Goal: Task Accomplishment & Management: Use online tool/utility

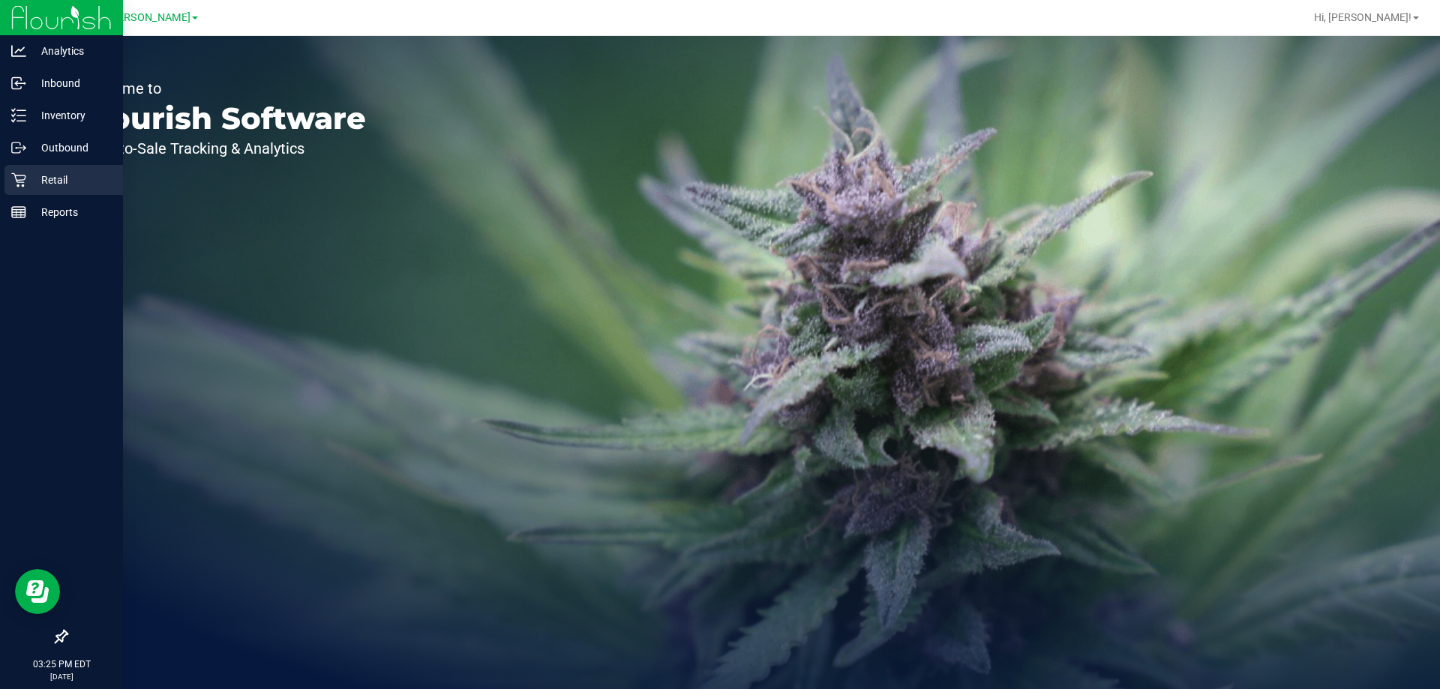
click at [29, 182] on p "Retail" at bounding box center [71, 180] width 90 height 18
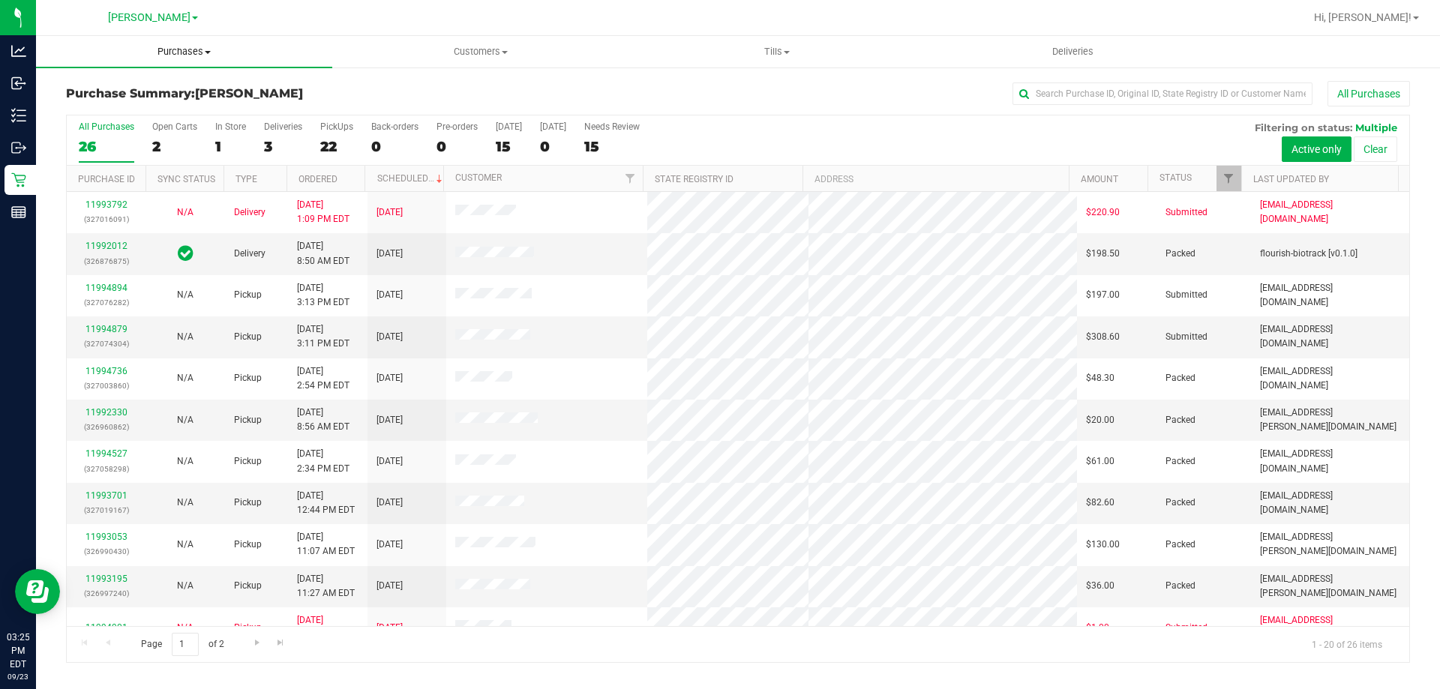
click at [197, 56] on span "Purchases" at bounding box center [184, 52] width 296 height 14
click at [163, 114] on li "Fulfillment" at bounding box center [184, 109] width 296 height 18
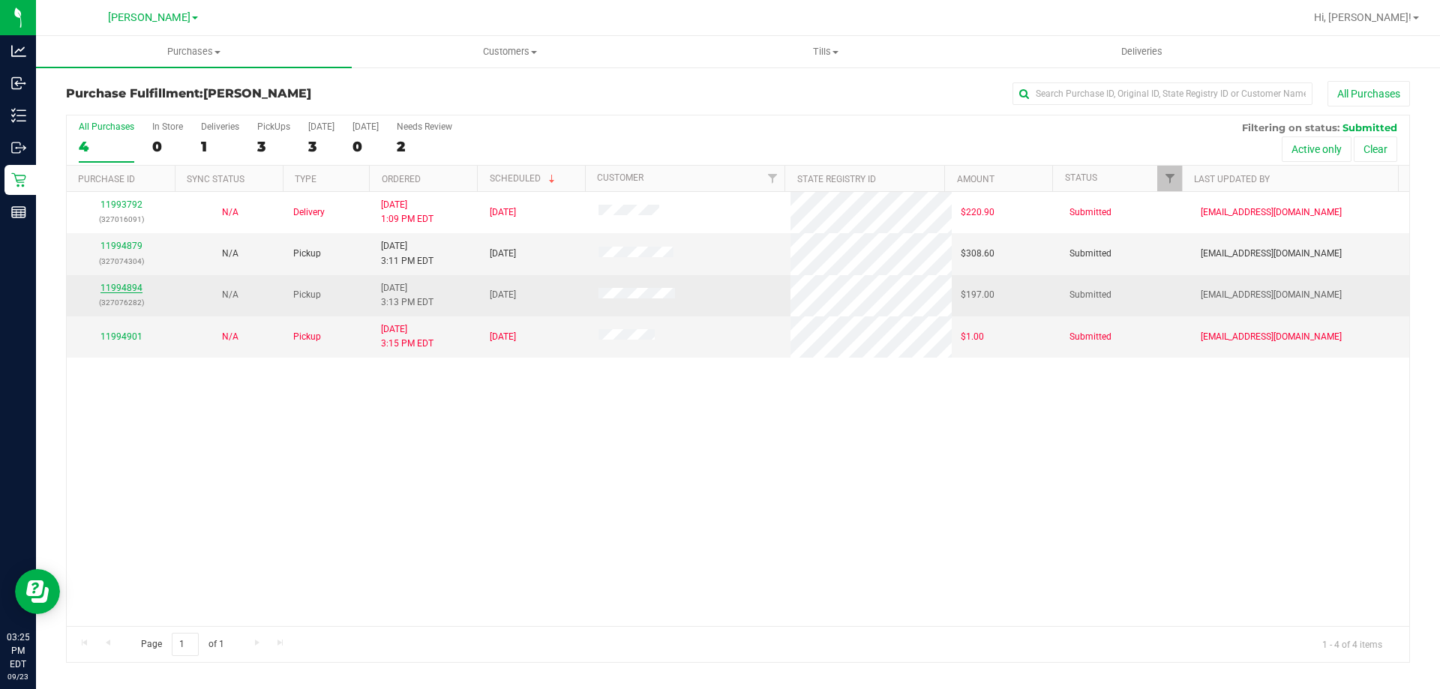
click at [131, 291] on link "11994894" at bounding box center [122, 288] width 42 height 11
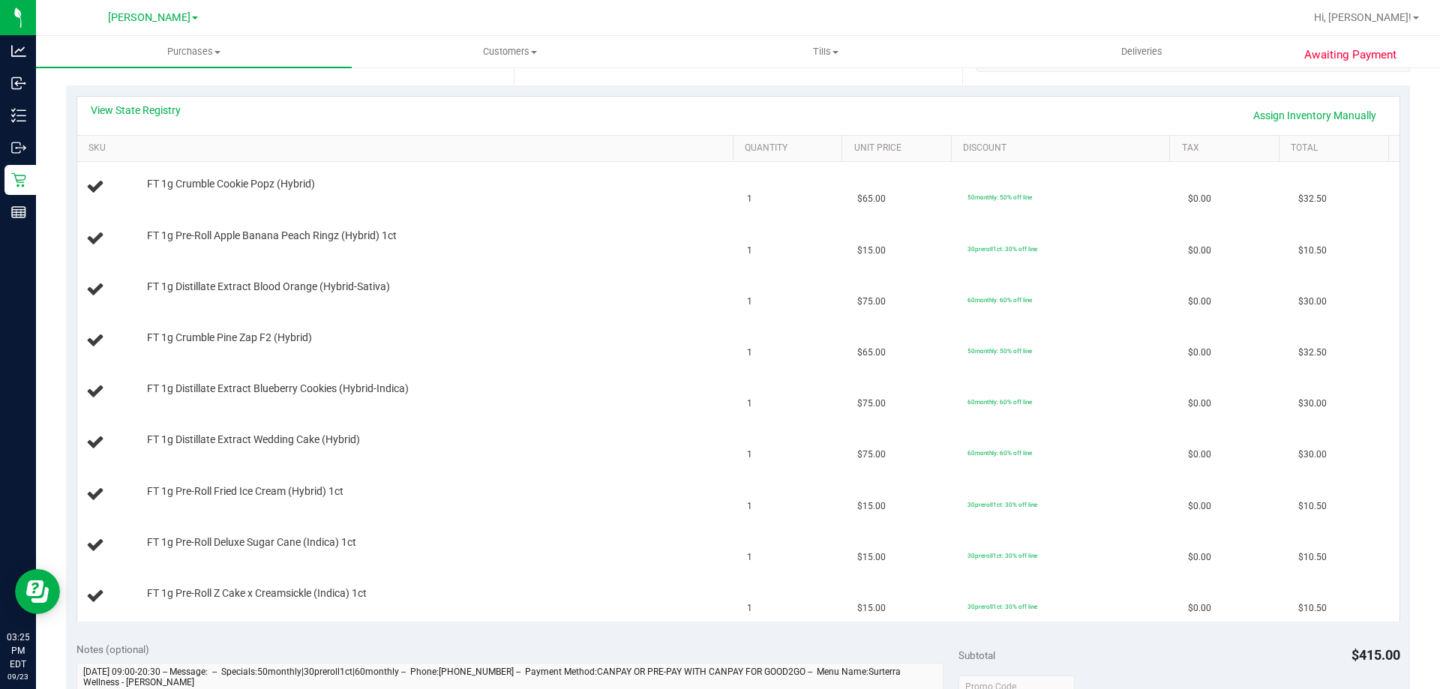
scroll to position [308, 0]
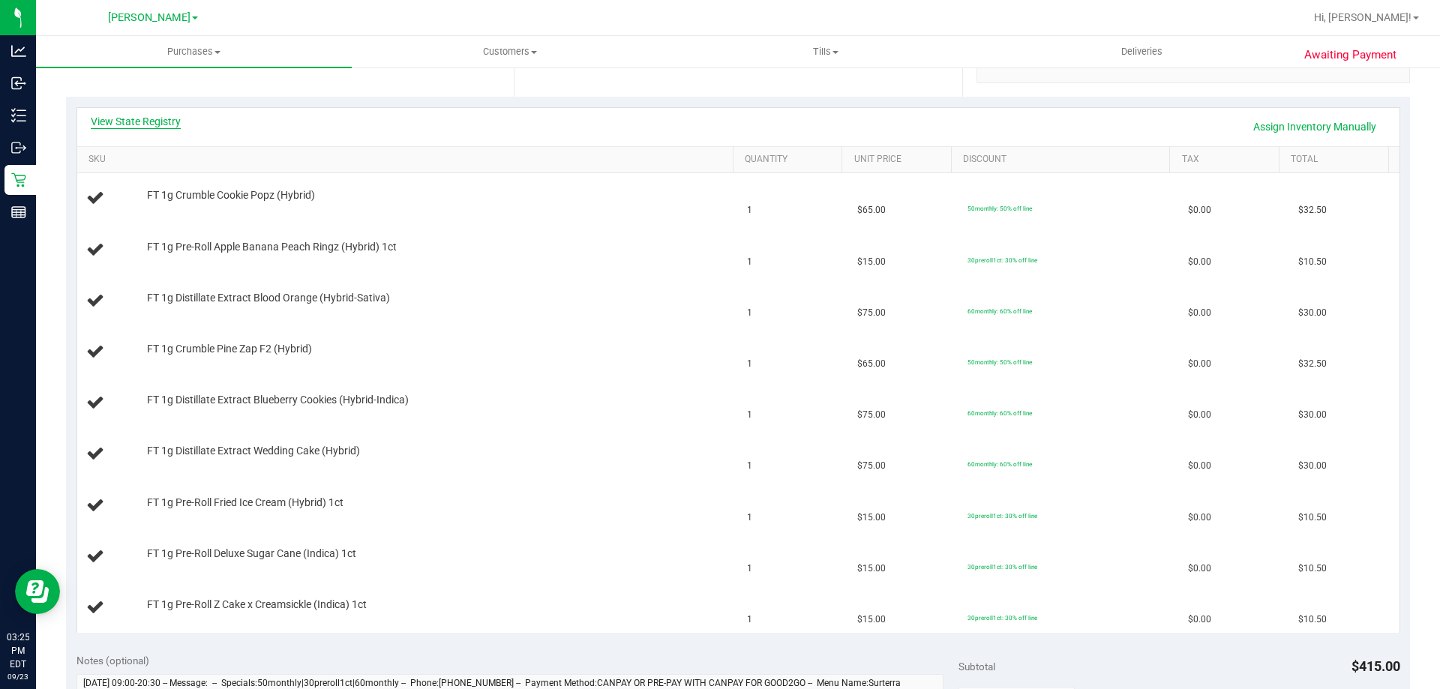
click at [150, 116] on link "View State Registry" at bounding box center [136, 121] width 90 height 15
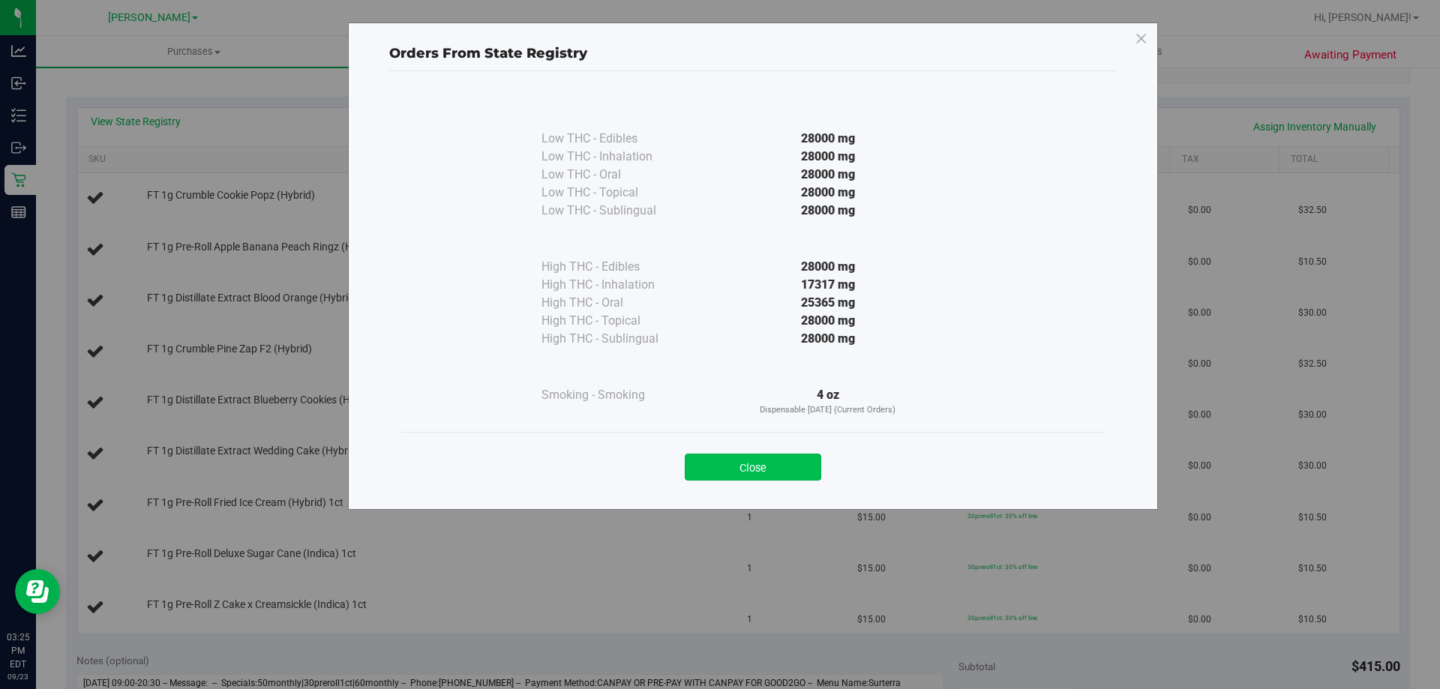
click at [785, 467] on button "Close" at bounding box center [753, 467] width 137 height 27
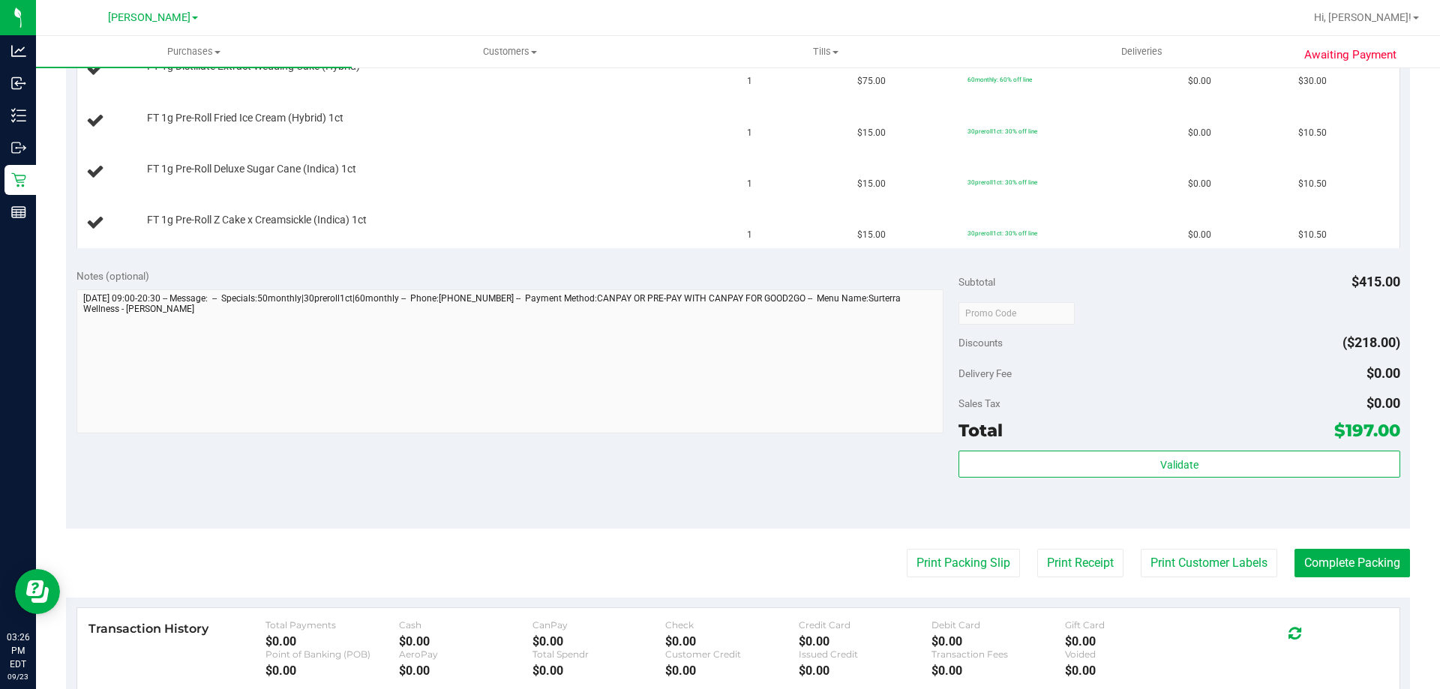
scroll to position [704, 0]
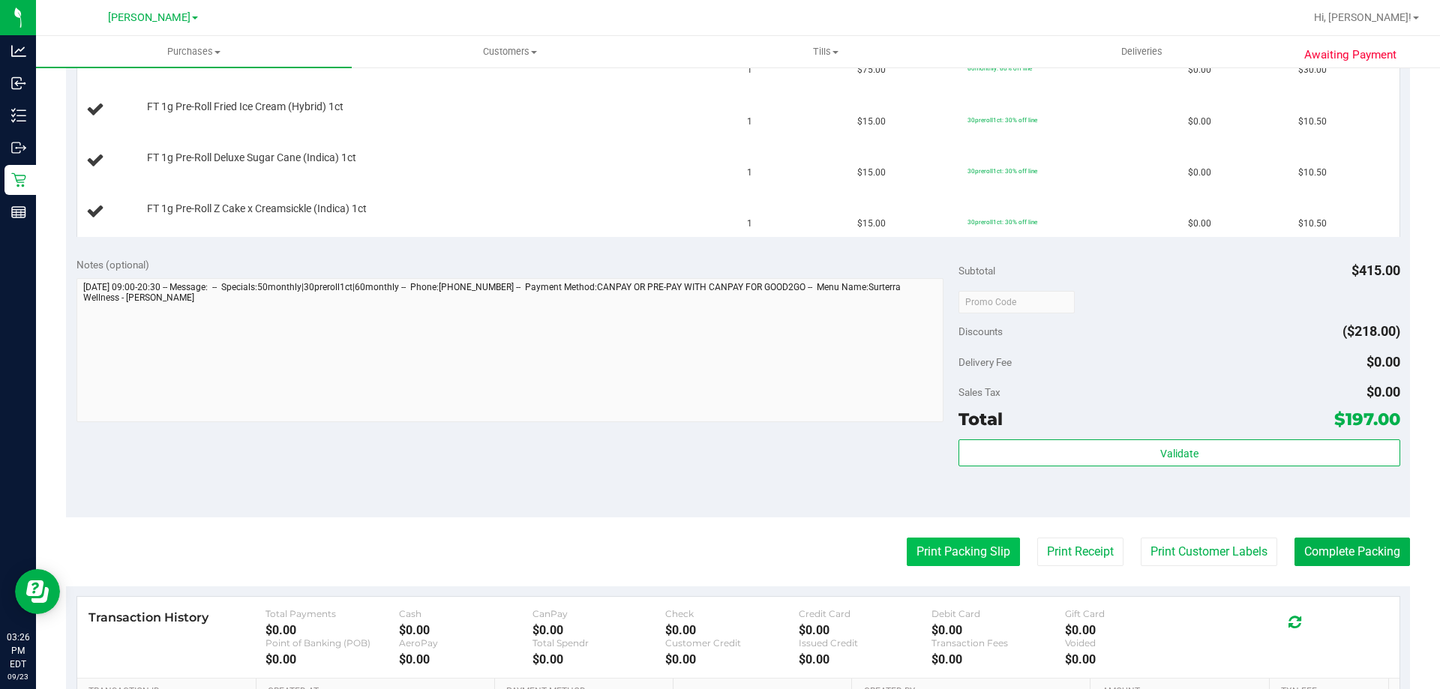
click at [967, 566] on button "Print Packing Slip" at bounding box center [963, 552] width 113 height 29
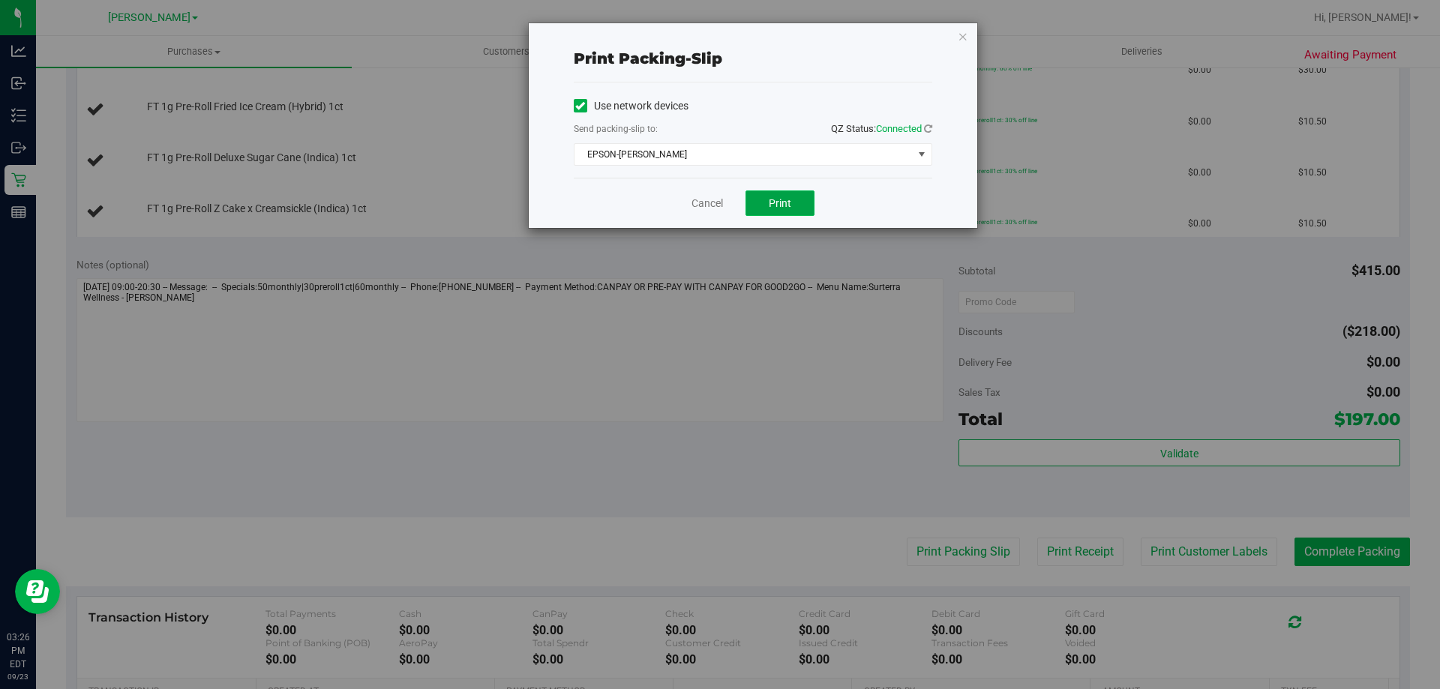
click at [785, 210] on button "Print" at bounding box center [780, 204] width 69 height 26
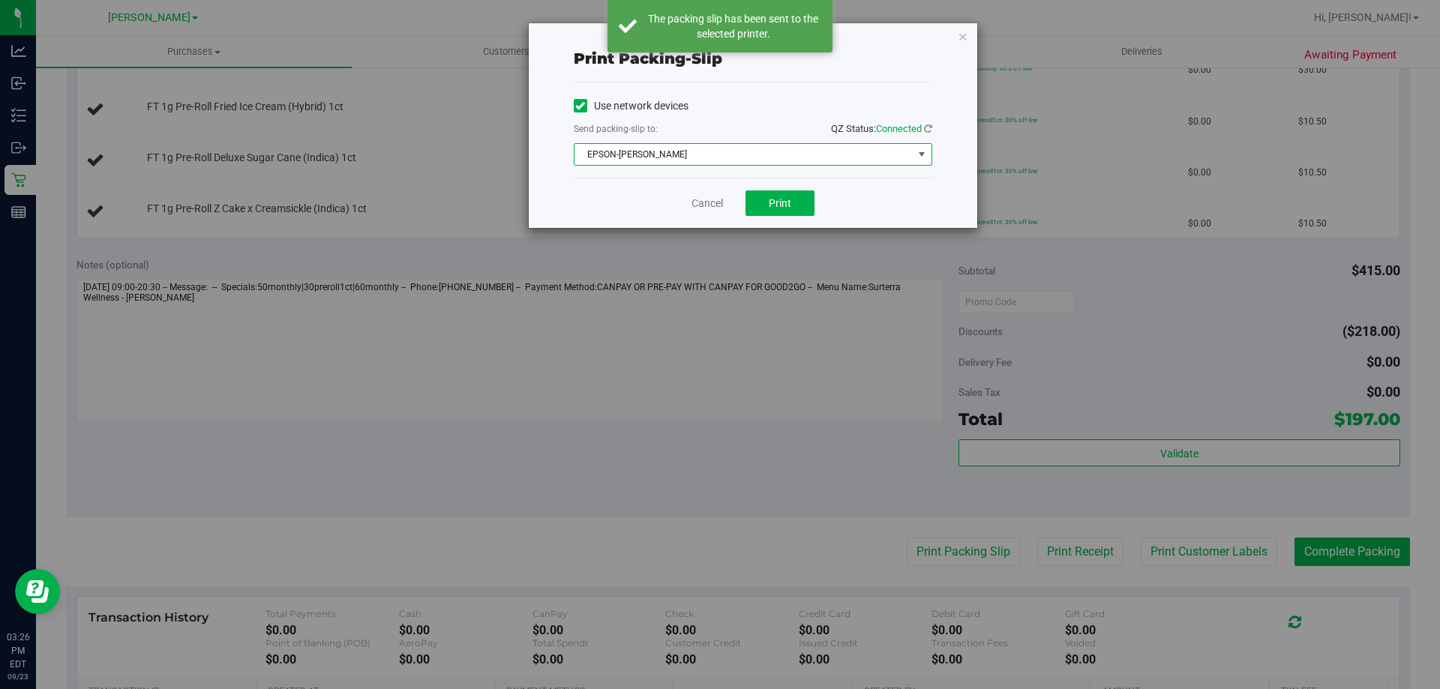
click at [807, 156] on span "EPSON-[PERSON_NAME]" at bounding box center [744, 154] width 338 height 21
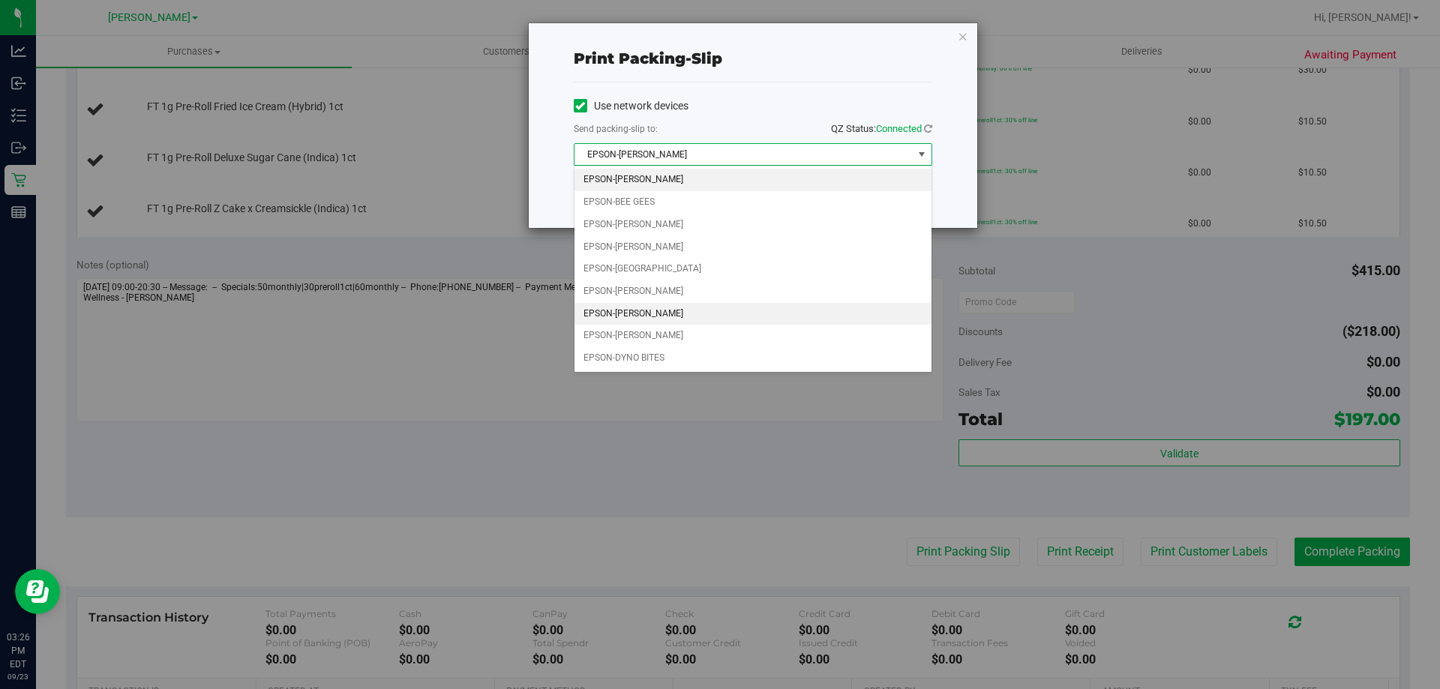
click at [690, 309] on li "EPSON-[PERSON_NAME]" at bounding box center [753, 314] width 357 height 23
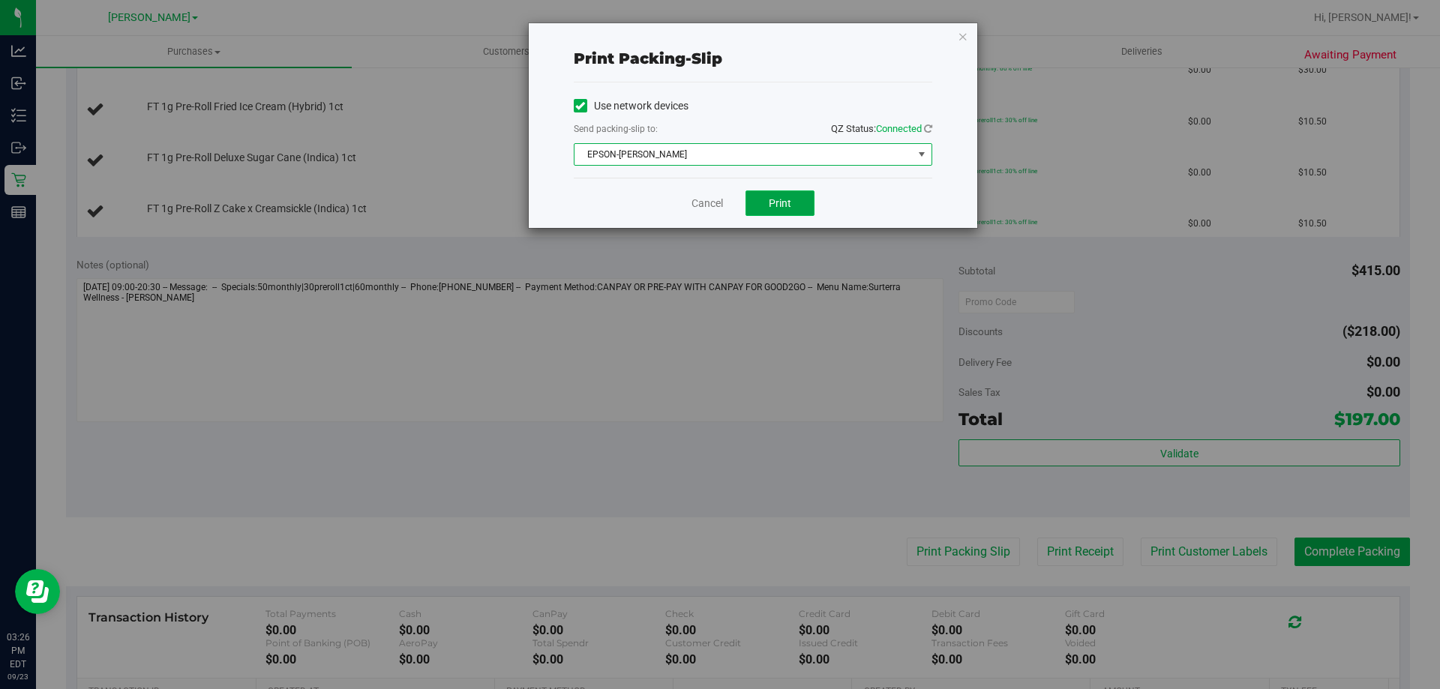
click at [792, 206] on button "Print" at bounding box center [780, 204] width 69 height 26
click at [774, 200] on span "Print" at bounding box center [780, 203] width 23 height 12
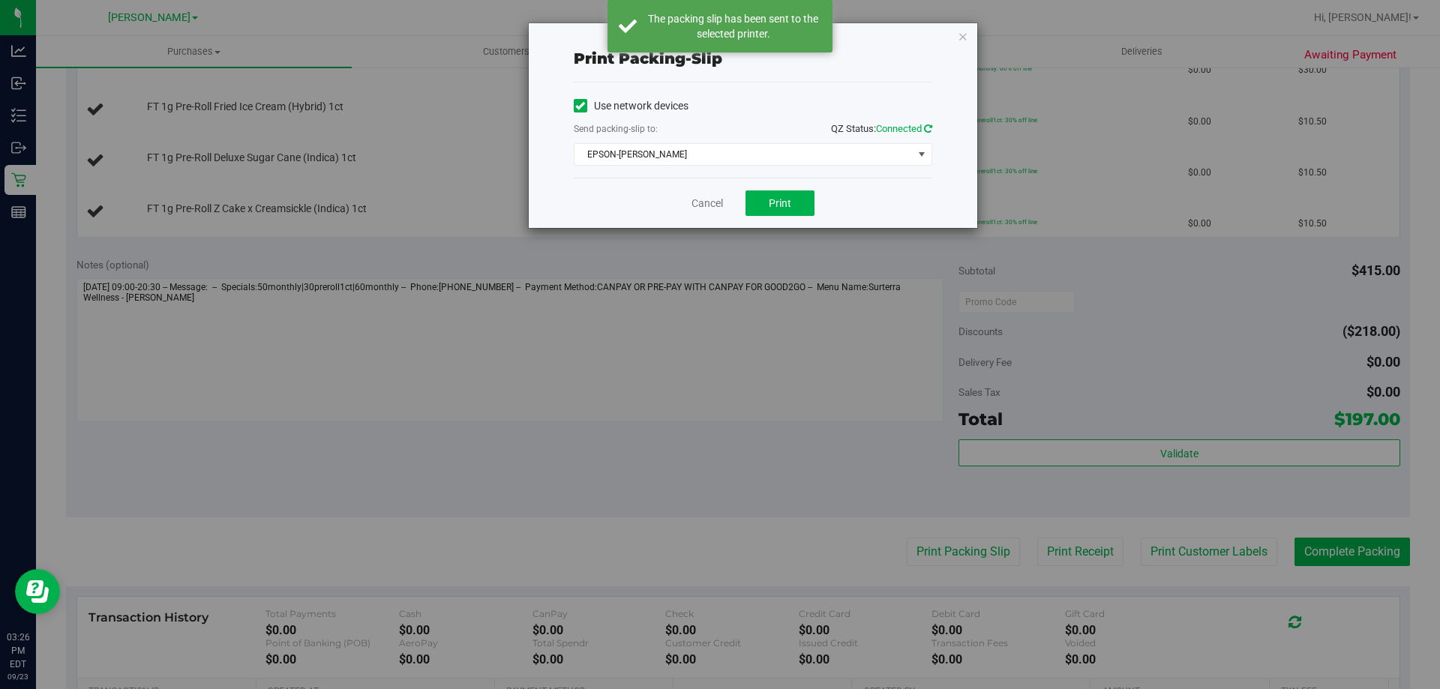
click at [925, 131] on icon at bounding box center [928, 129] width 8 height 10
click at [962, 35] on icon "button" at bounding box center [963, 36] width 11 height 18
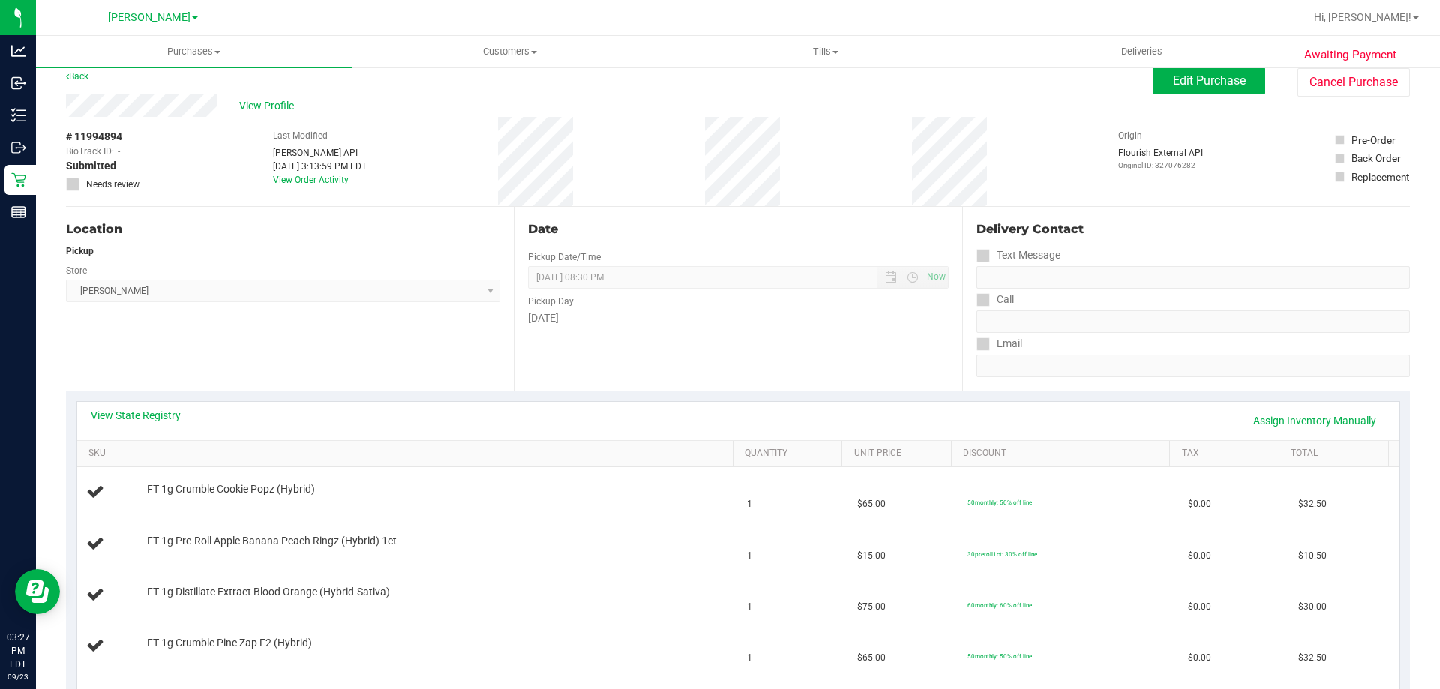
scroll to position [0, 0]
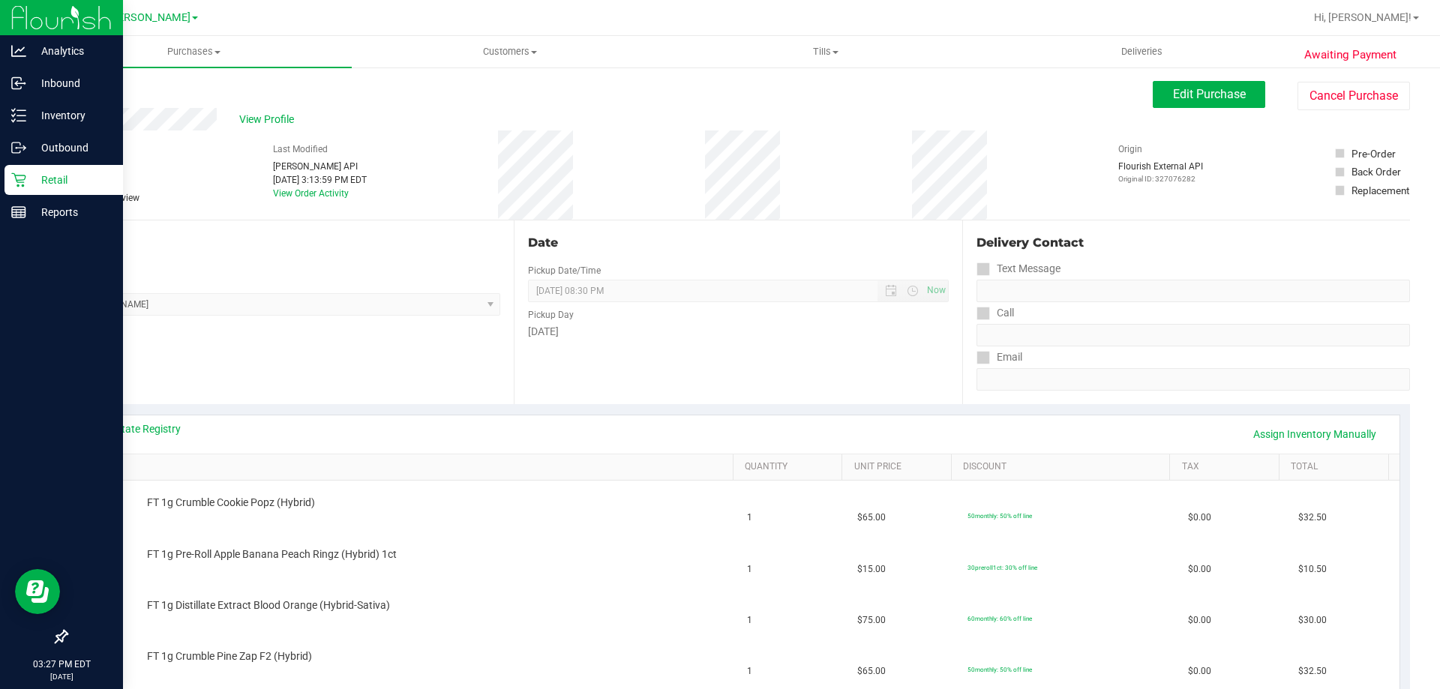
click at [46, 180] on p "Retail" at bounding box center [71, 180] width 90 height 18
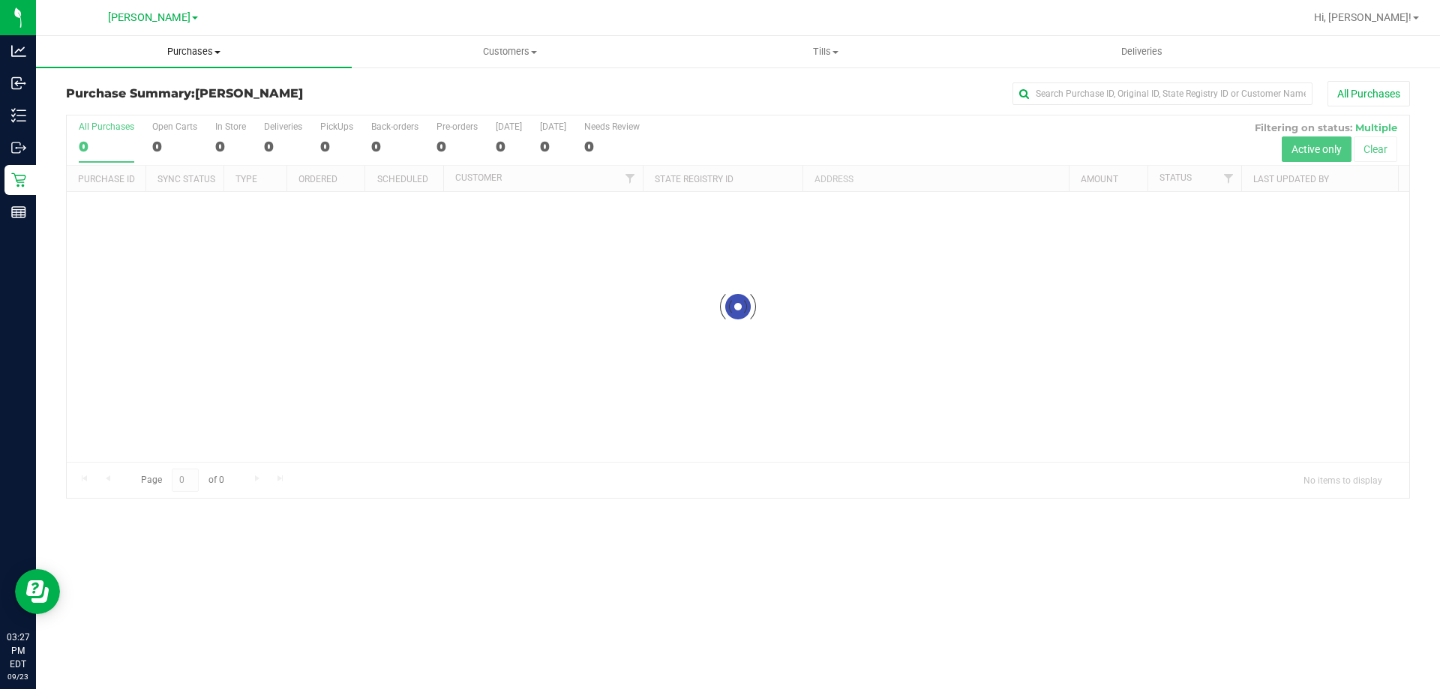
click at [197, 58] on span "Purchases" at bounding box center [194, 52] width 316 height 14
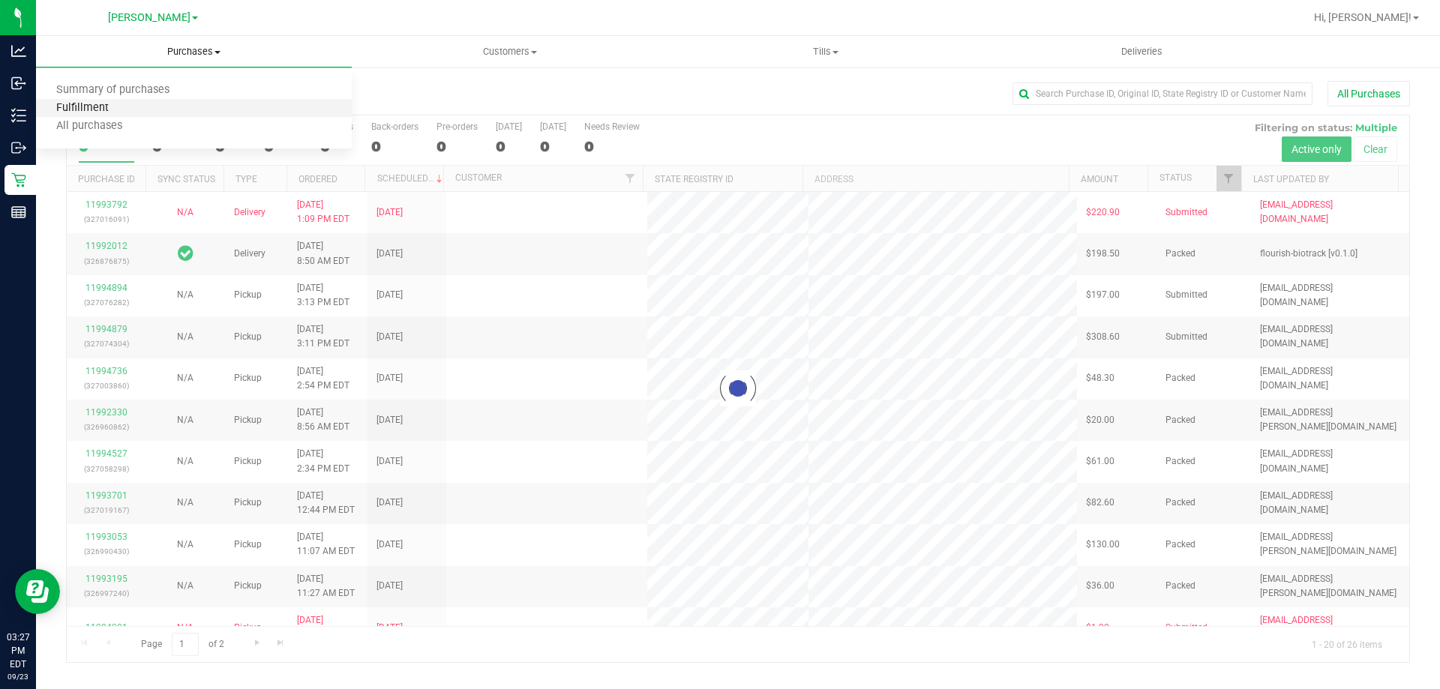
click at [78, 110] on span "Fulfillment" at bounding box center [82, 108] width 93 height 13
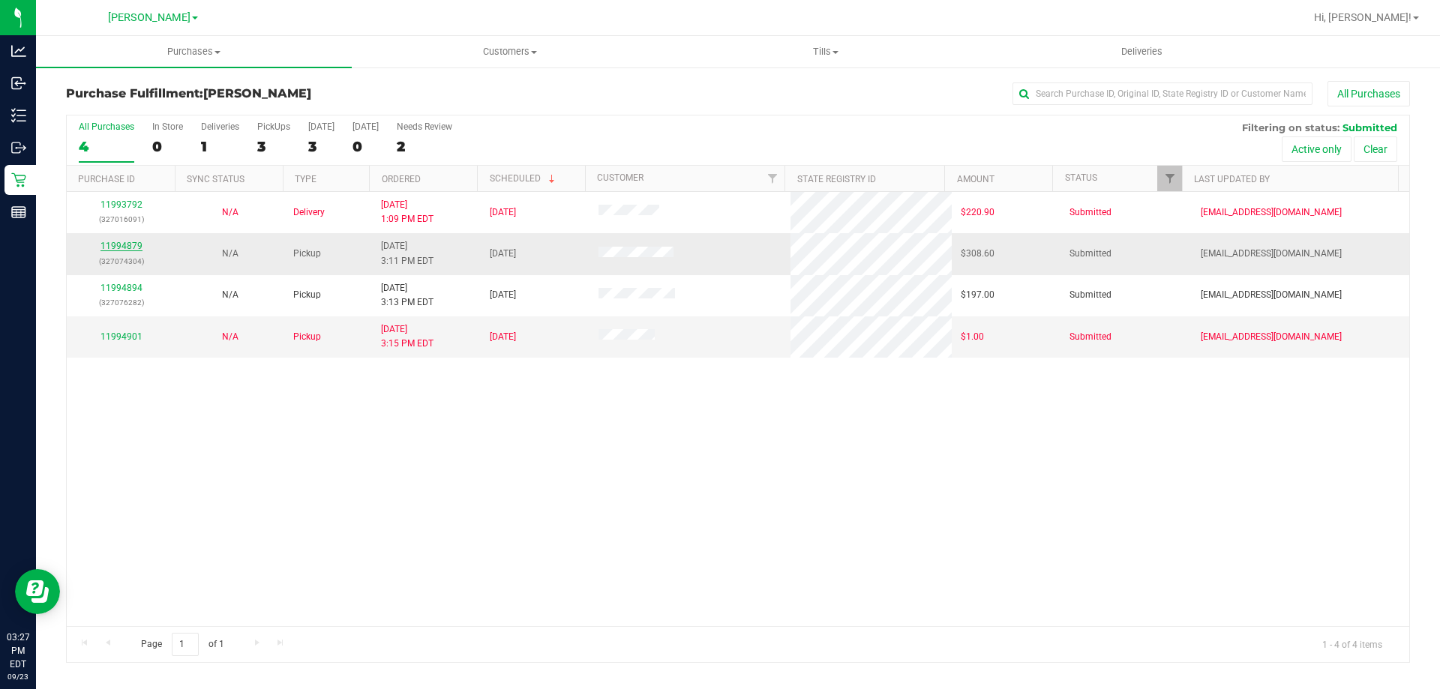
click at [131, 242] on link "11994879" at bounding box center [122, 246] width 42 height 11
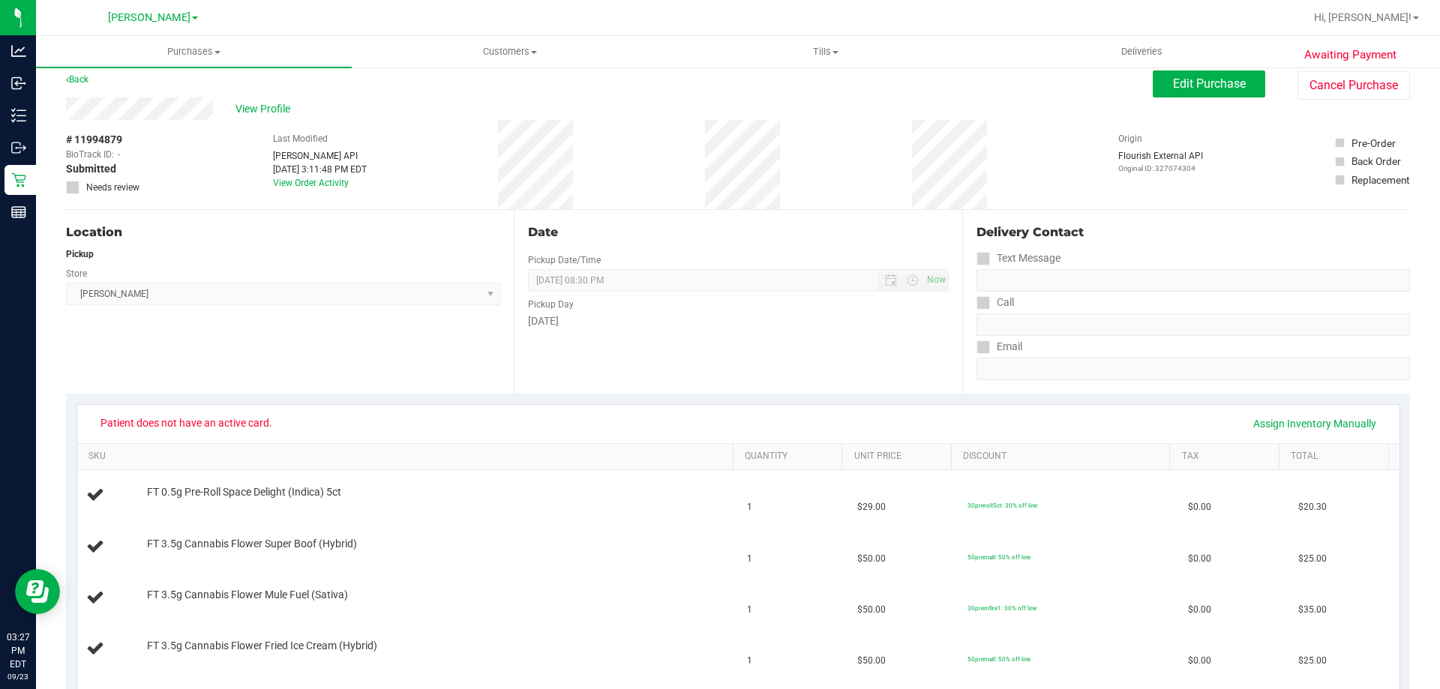
scroll to position [12, 0]
click at [1171, 71] on button "Edit Purchase" at bounding box center [1209, 82] width 113 height 27
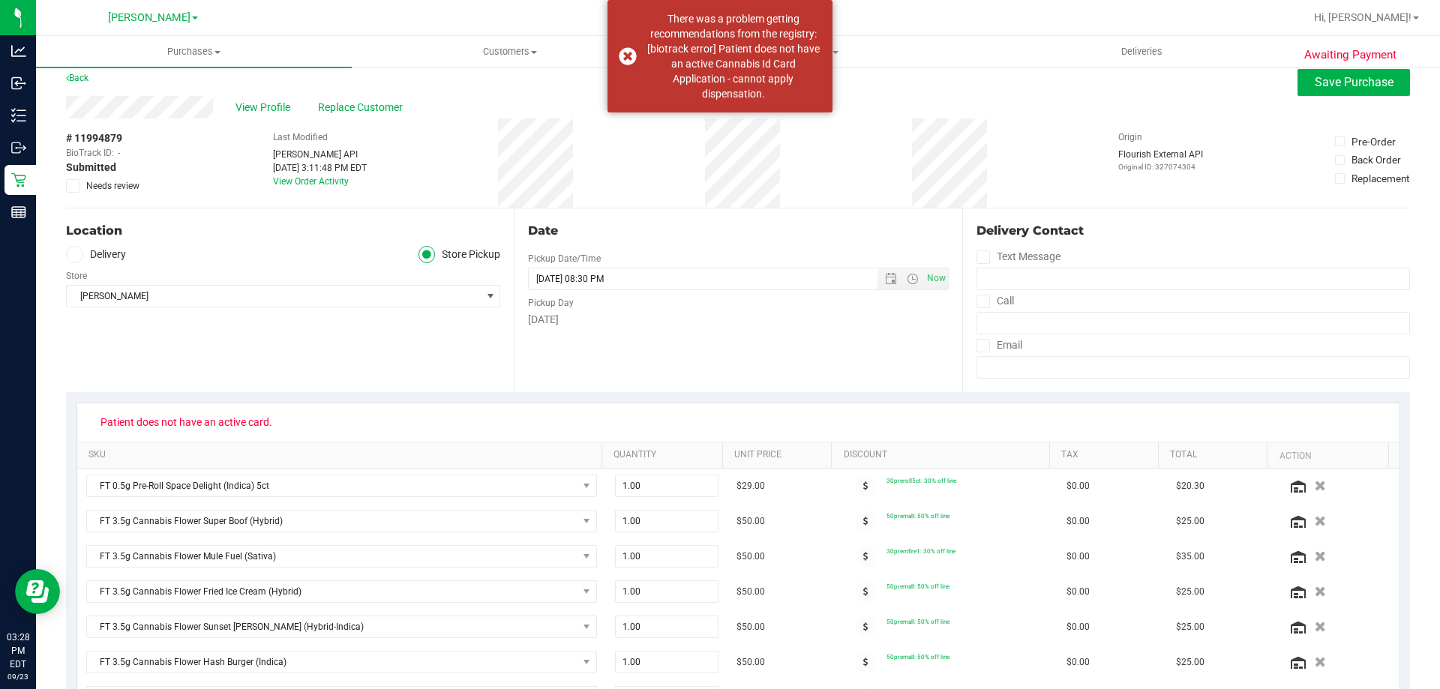
click at [77, 186] on icon at bounding box center [73, 186] width 10 height 0
click at [0, 0] on input "Needs review" at bounding box center [0, 0] width 0 height 0
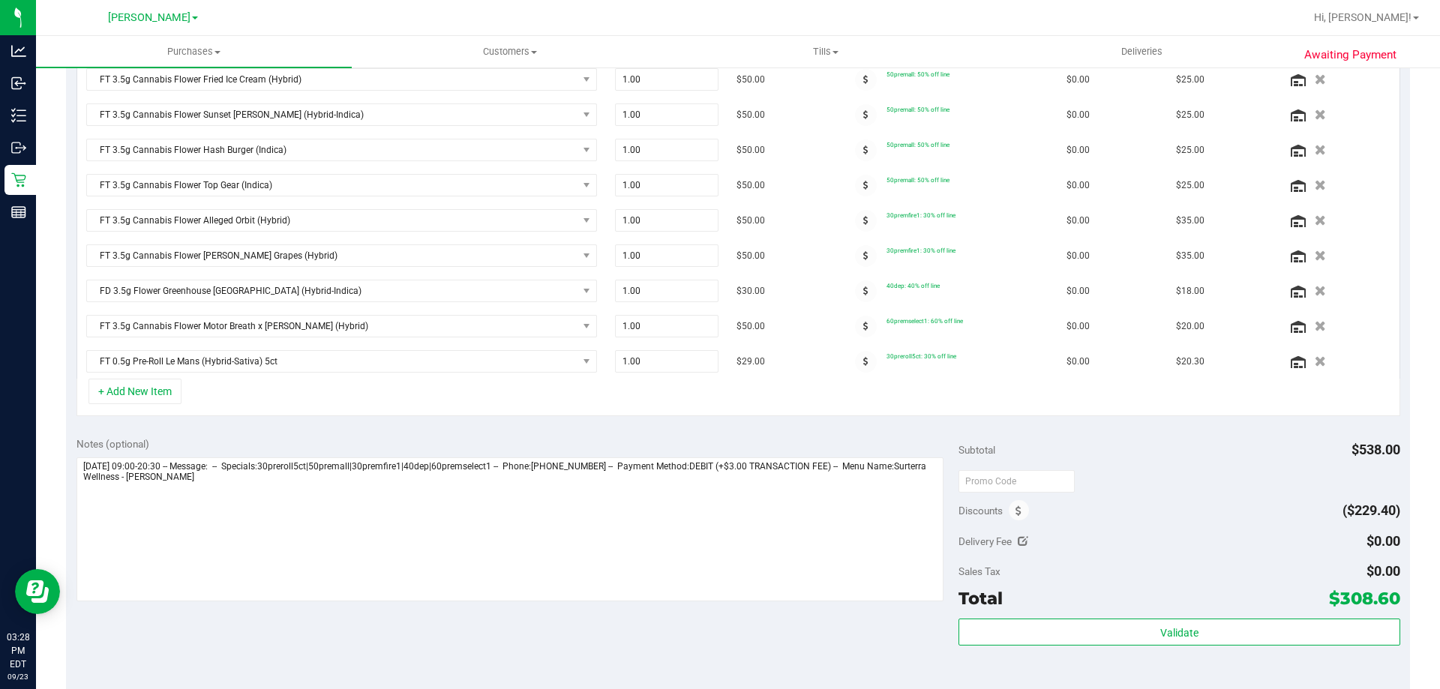
scroll to position [607, 0]
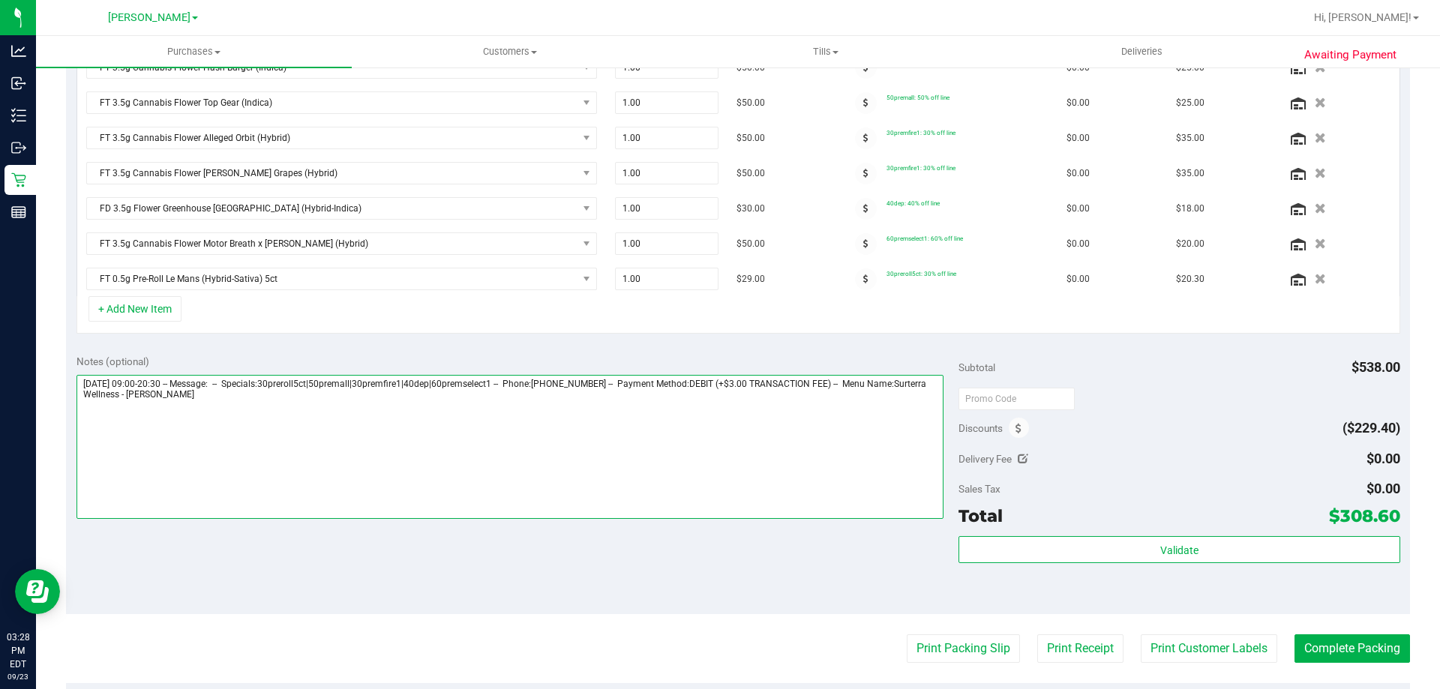
click at [703, 434] on textarea at bounding box center [511, 447] width 868 height 144
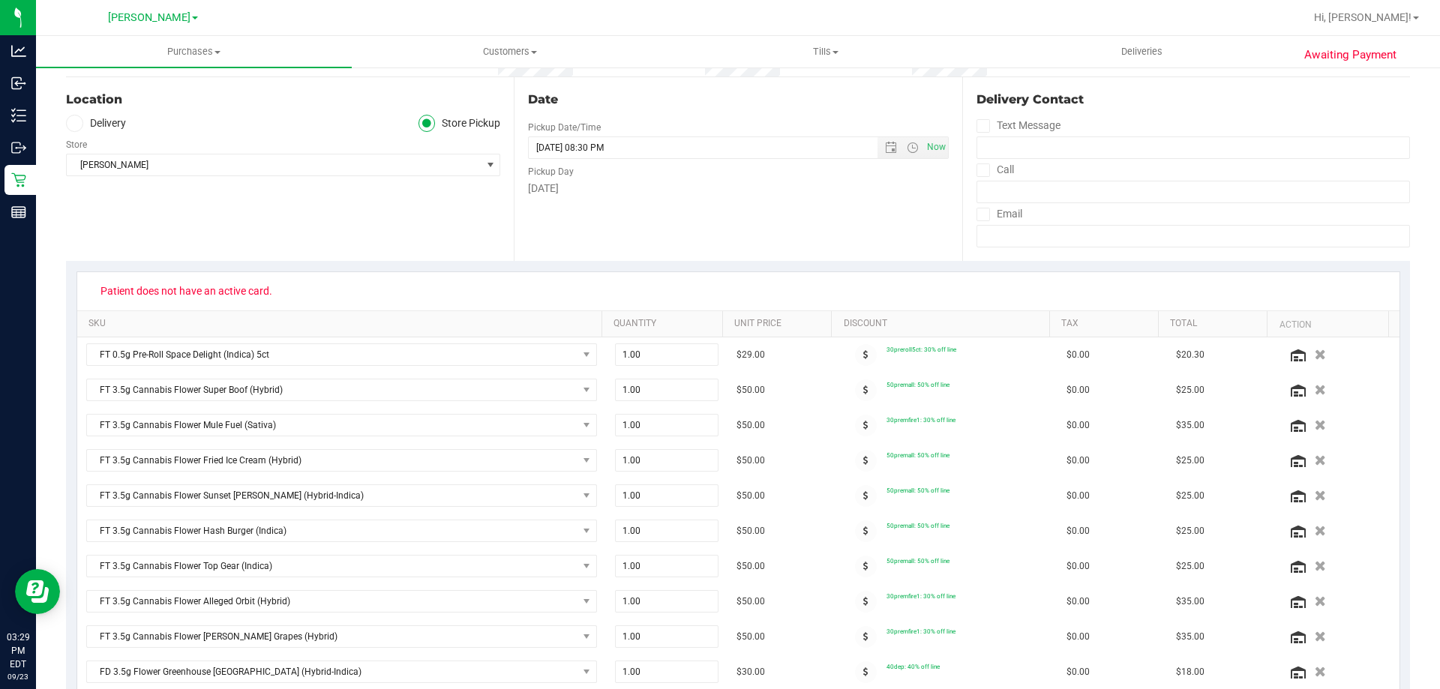
scroll to position [0, 0]
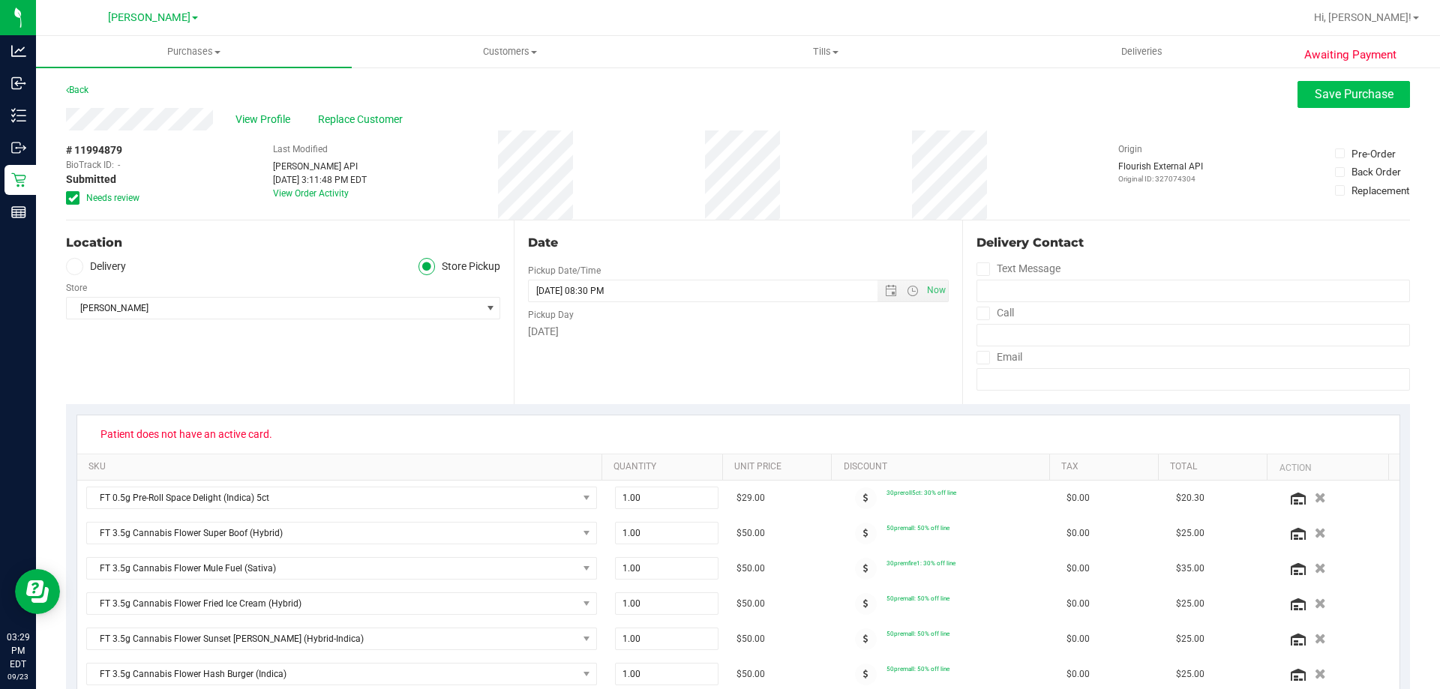
type textarea "[DATE] 09:00-20:30 -- Message: -- Specials:30preroll5ct|50premall|30premfire1|4…"
click at [1327, 92] on span "Save Purchase" at bounding box center [1354, 94] width 79 height 14
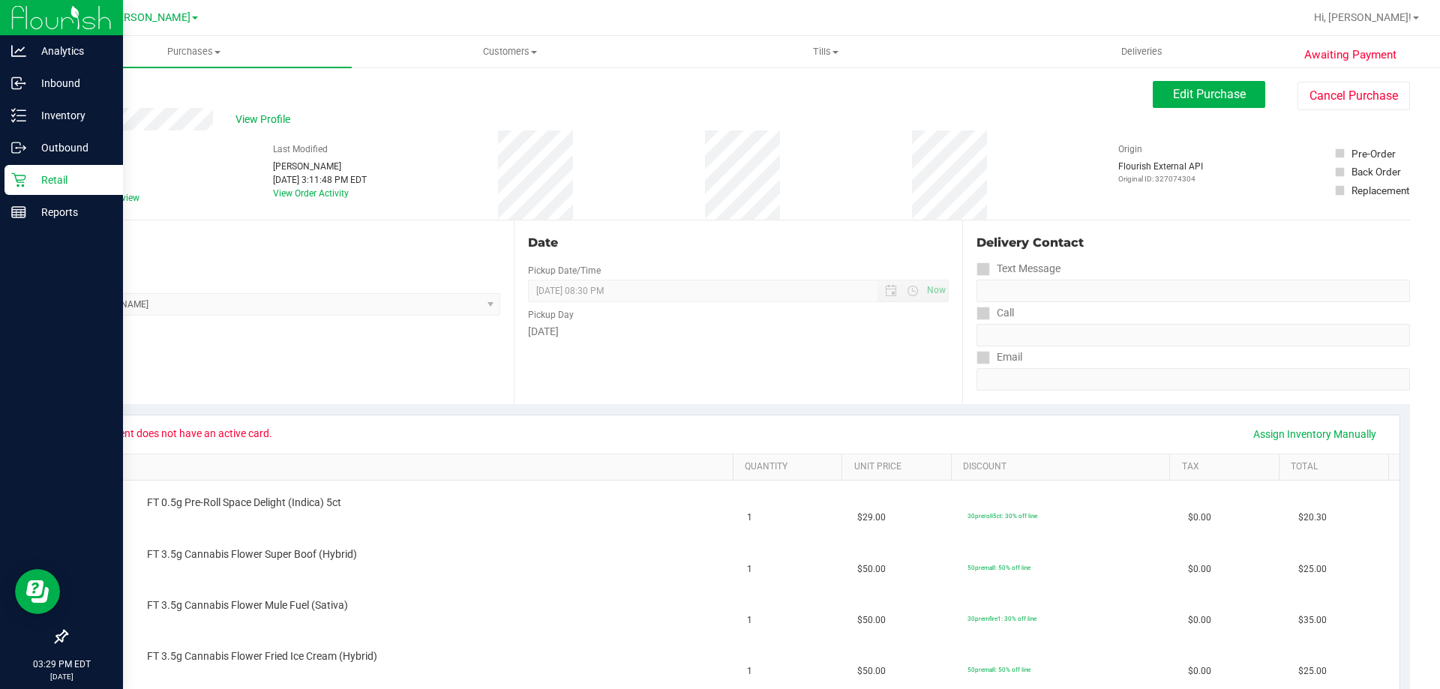
click at [29, 179] on p "Retail" at bounding box center [71, 180] width 90 height 18
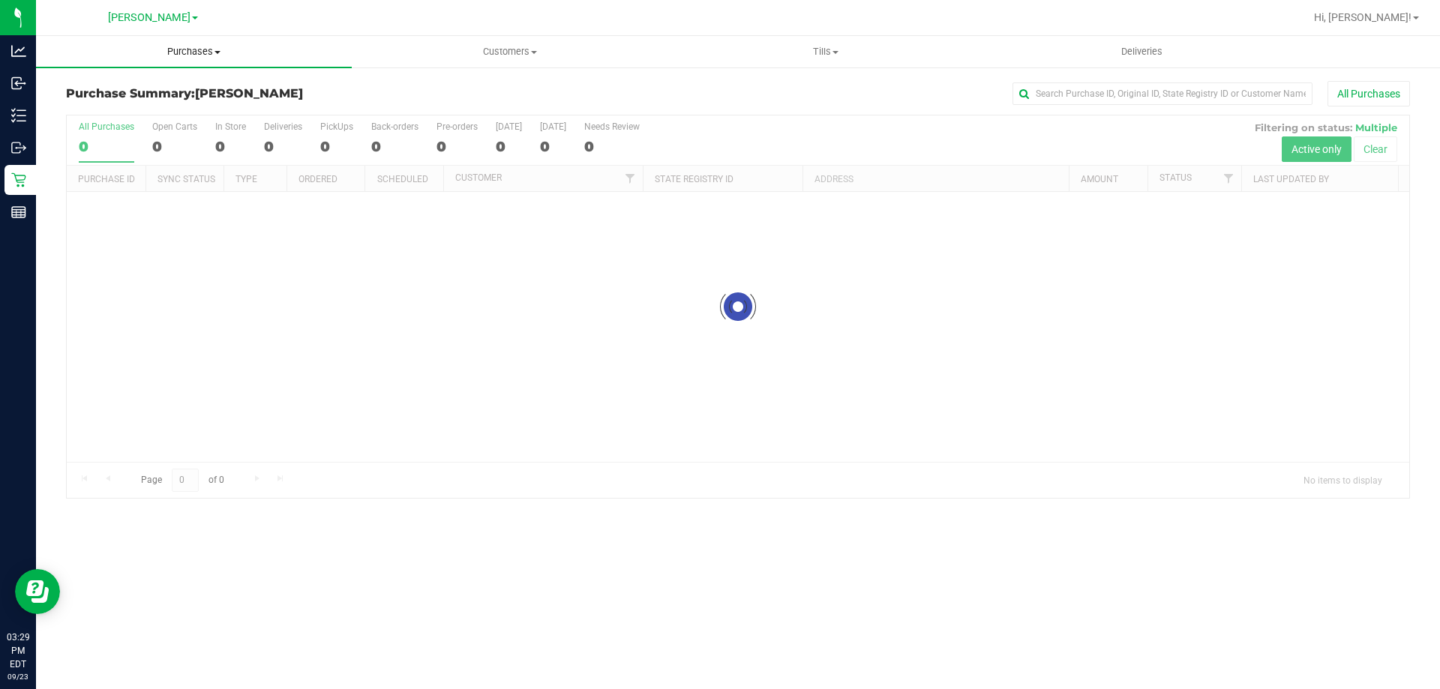
click at [202, 49] on span "Purchases" at bounding box center [194, 52] width 316 height 14
click at [144, 113] on li "Fulfillment" at bounding box center [194, 109] width 316 height 18
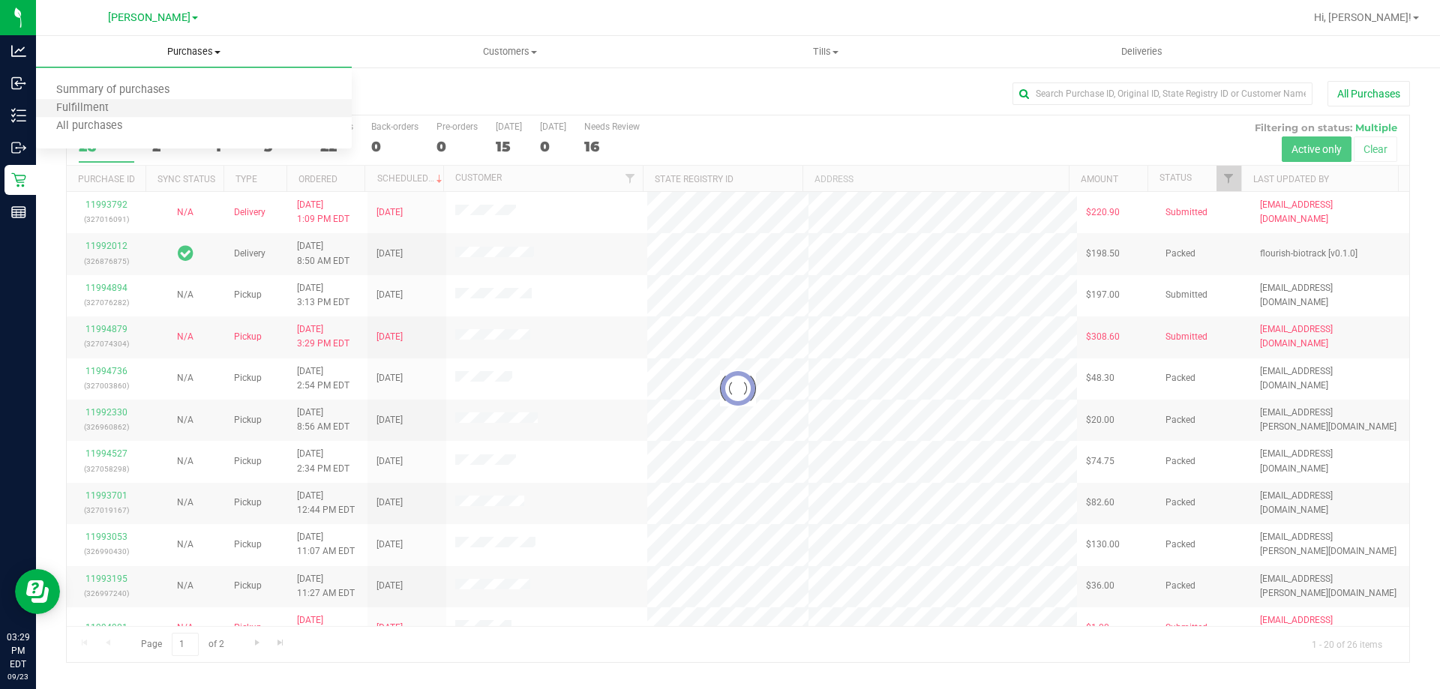
click at [144, 113] on li "Fulfillment" at bounding box center [194, 109] width 316 height 18
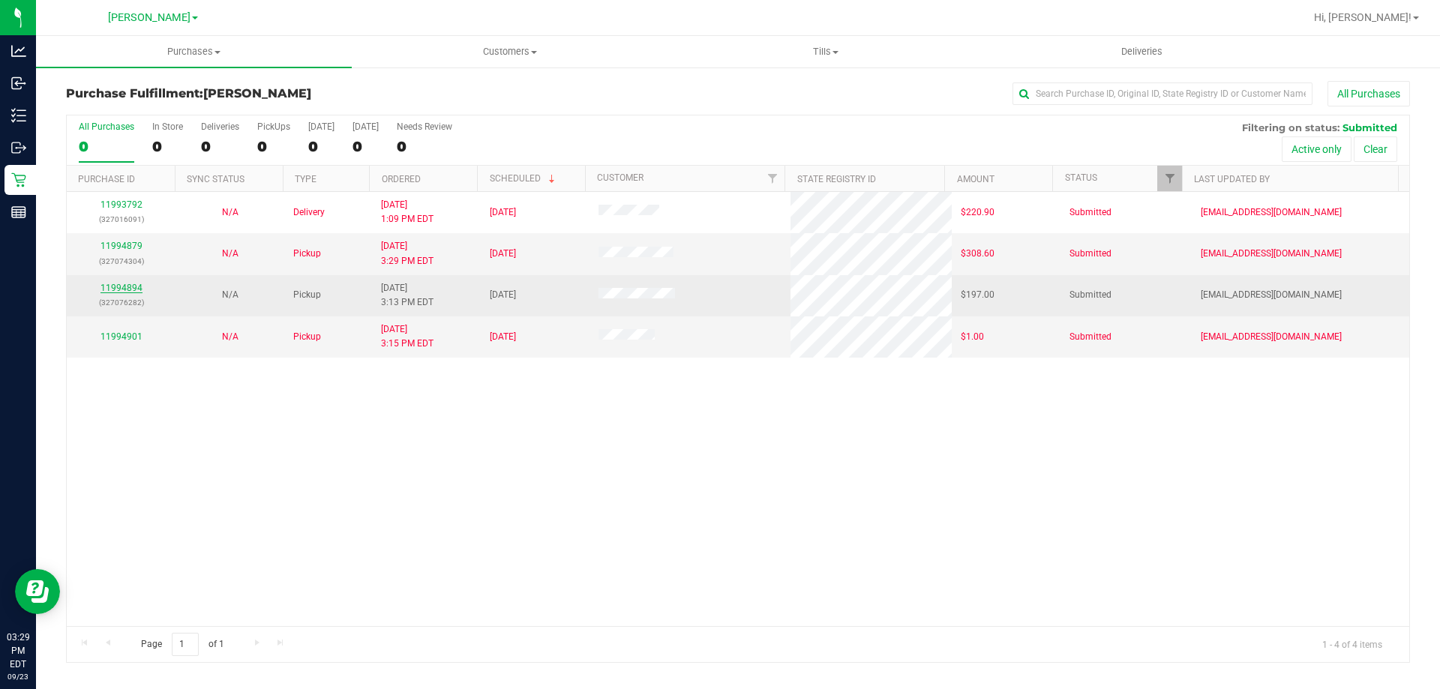
click at [113, 285] on link "11994894" at bounding box center [122, 288] width 42 height 11
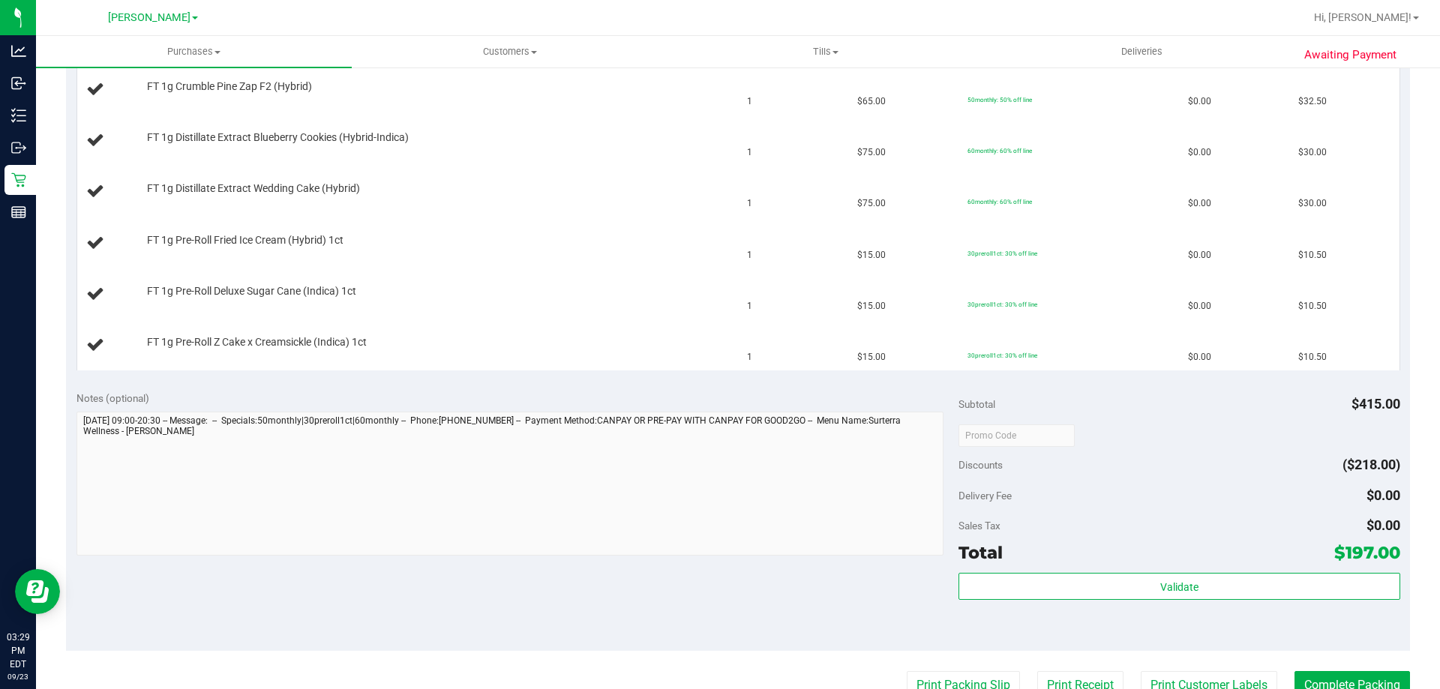
scroll to position [632, 0]
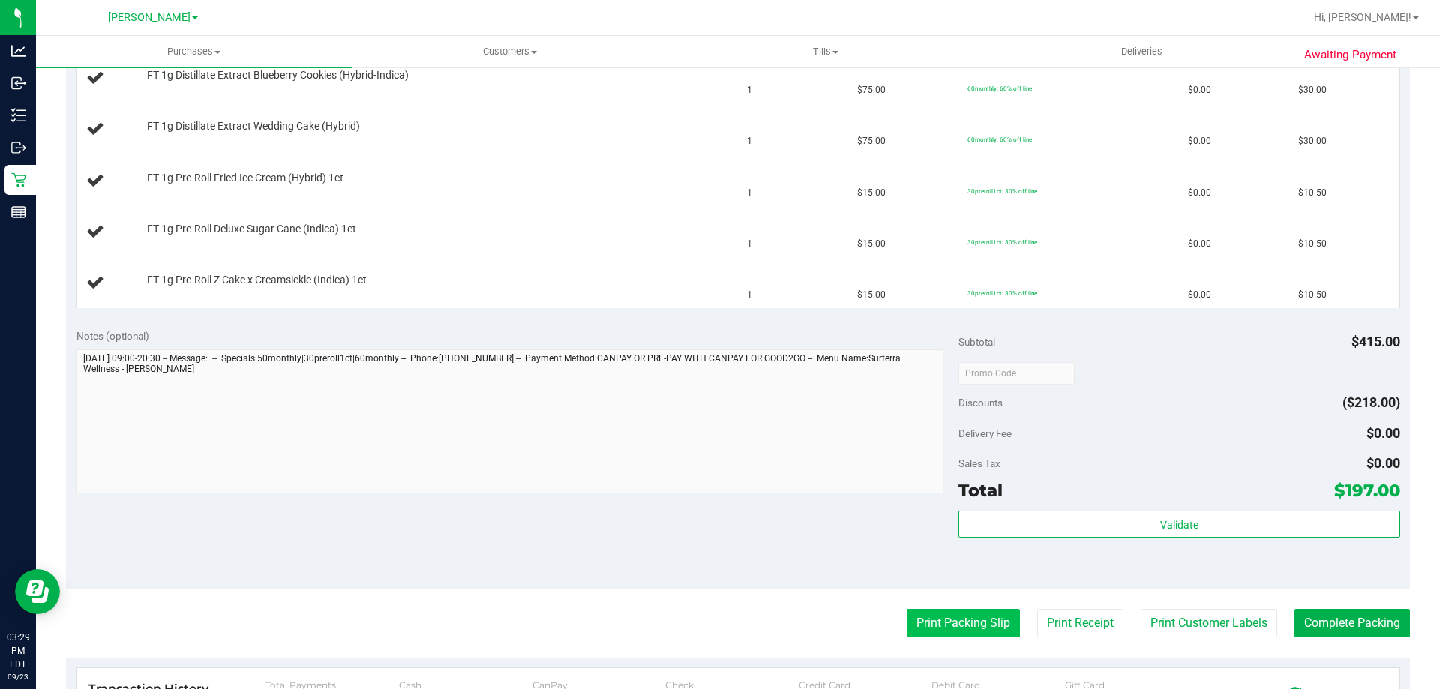
click at [935, 629] on button "Print Packing Slip" at bounding box center [963, 623] width 113 height 29
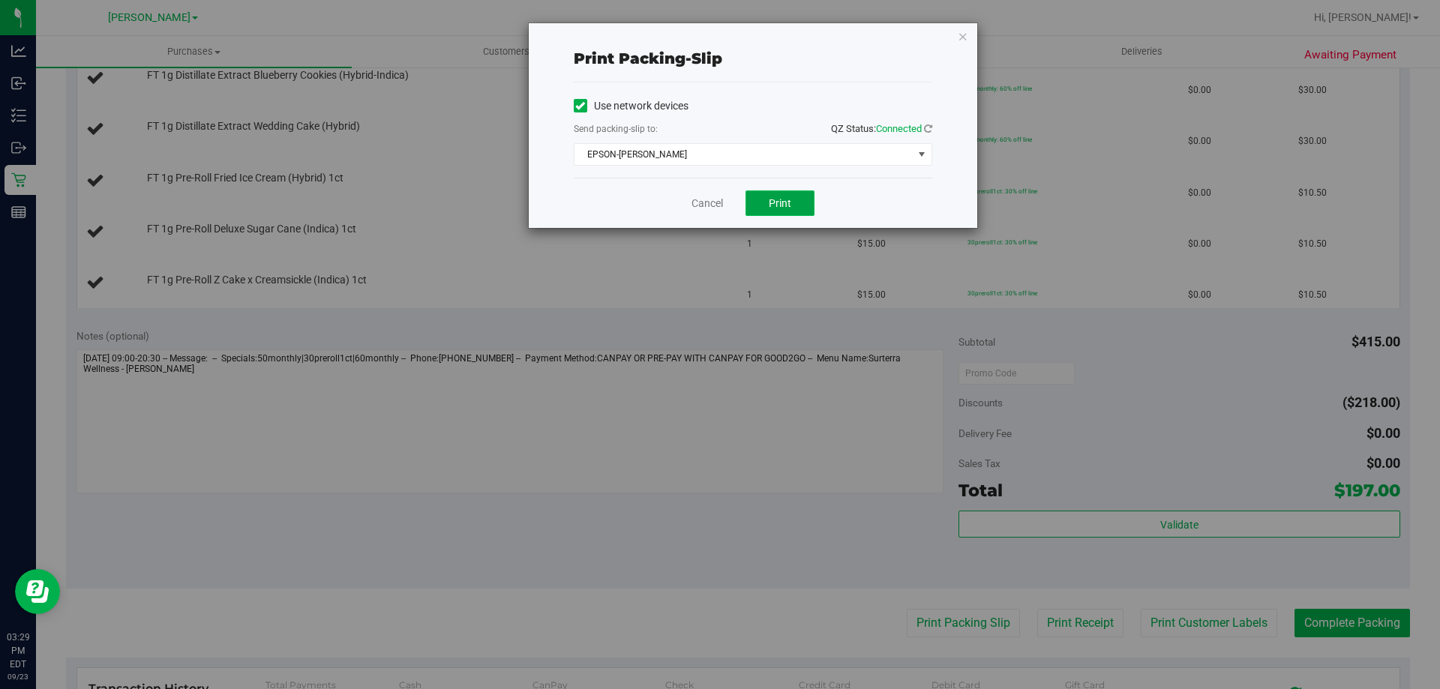
click at [795, 209] on button "Print" at bounding box center [780, 204] width 69 height 26
click at [704, 208] on link "Cancel" at bounding box center [708, 204] width 32 height 16
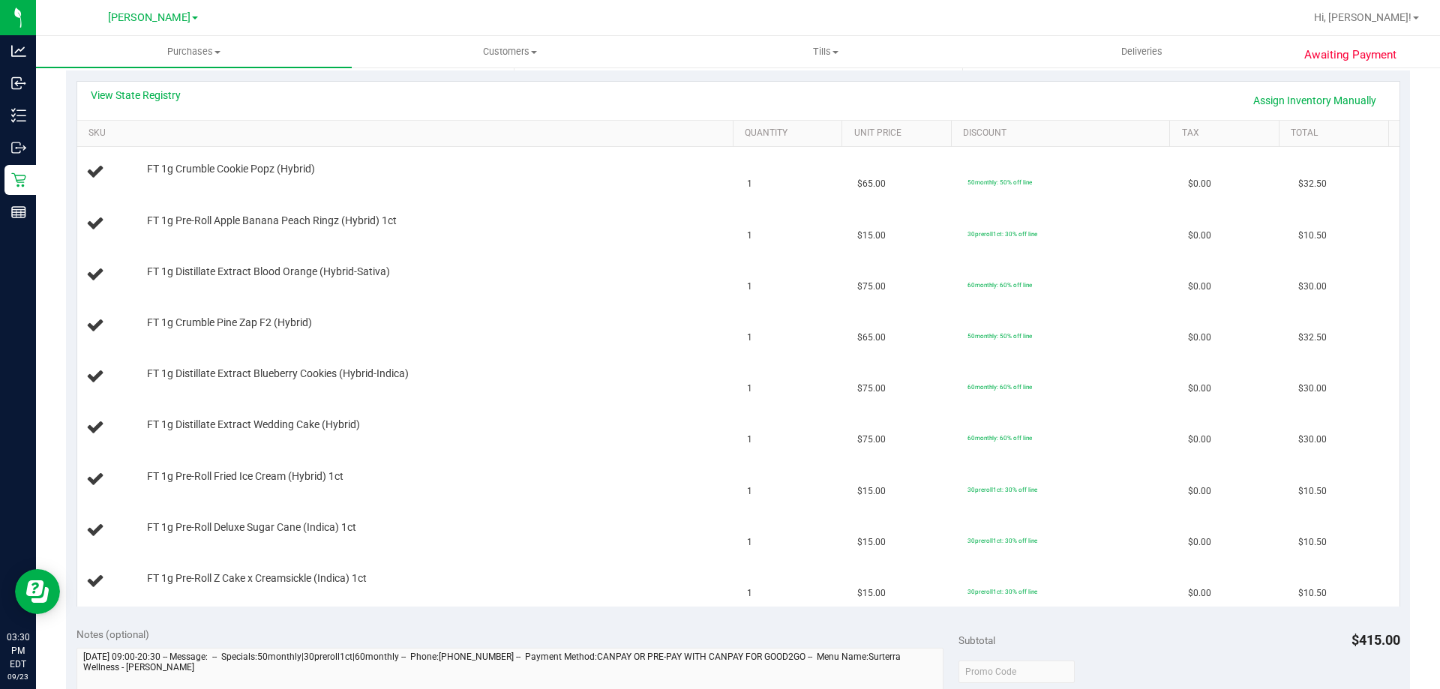
scroll to position [353, 0]
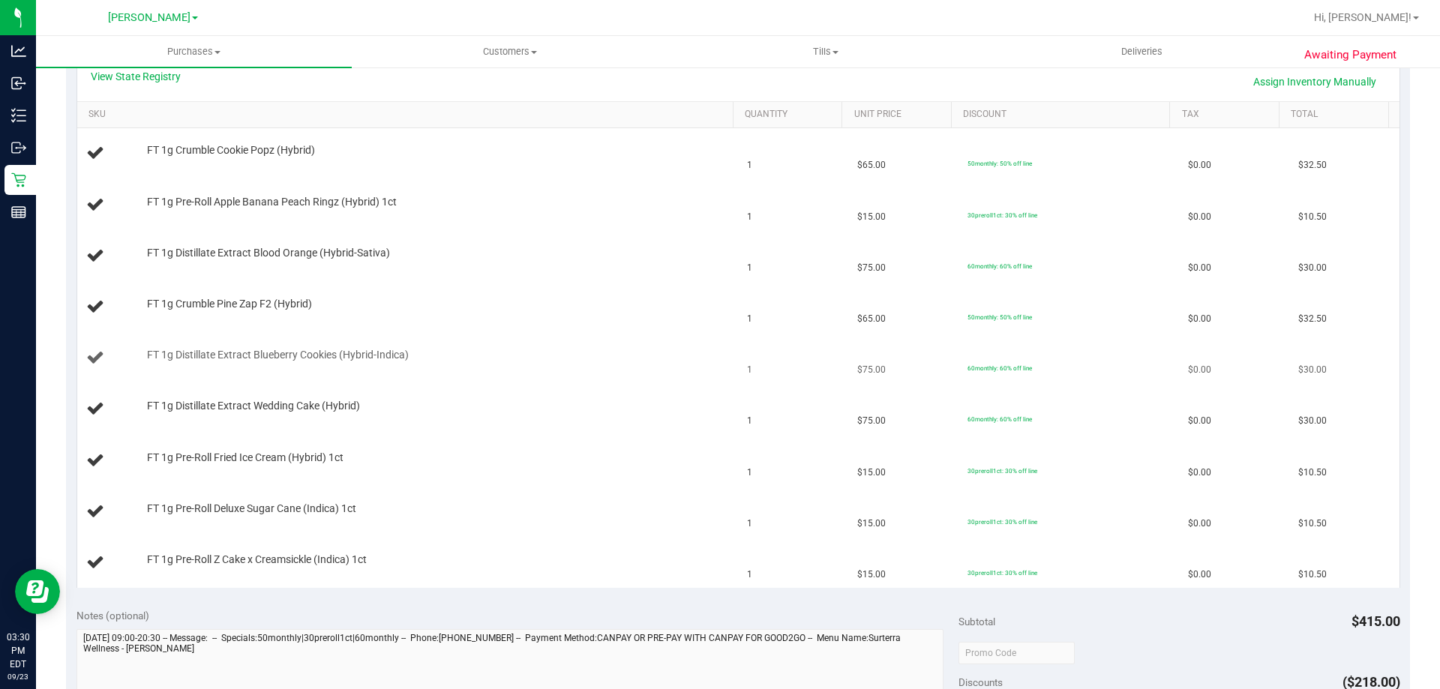
click at [626, 369] on td "FT 1g Distillate Extract Blueberry Cookies (Hybrid-Indica)" at bounding box center [408, 358] width 662 height 51
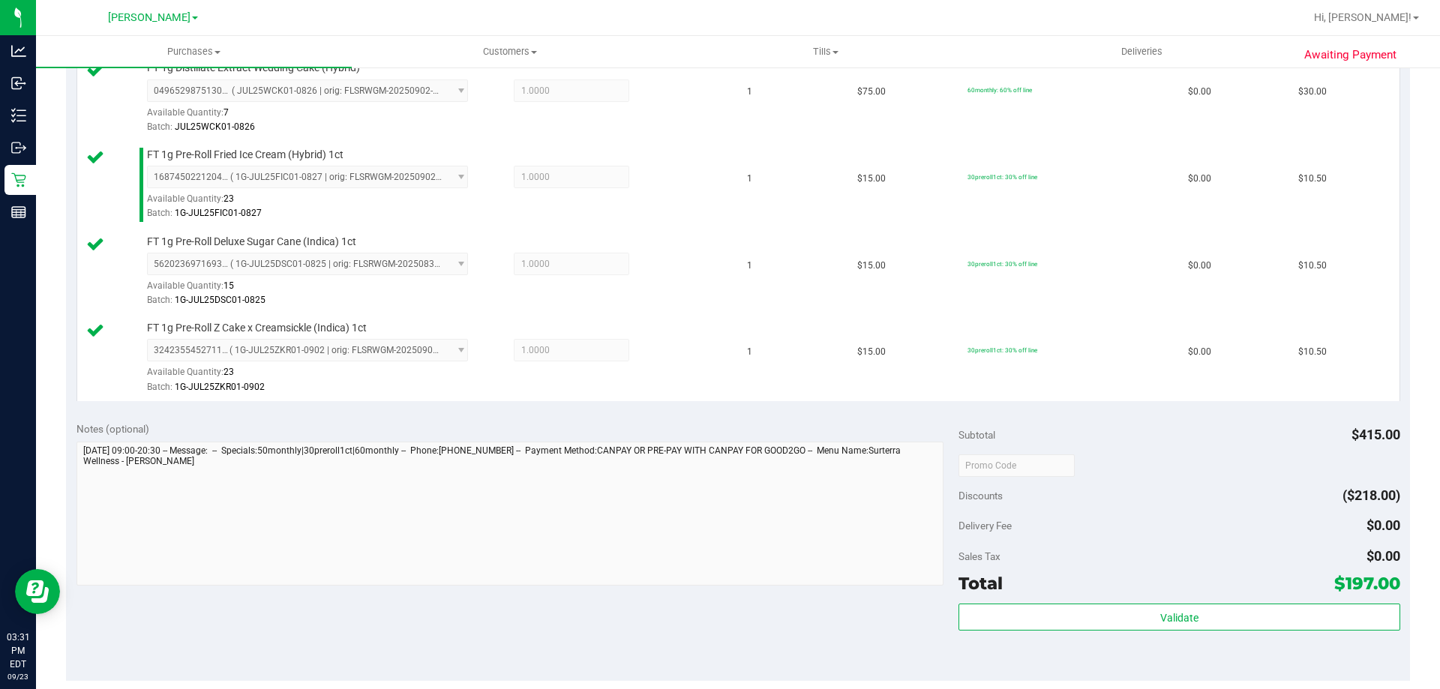
scroll to position [868, 0]
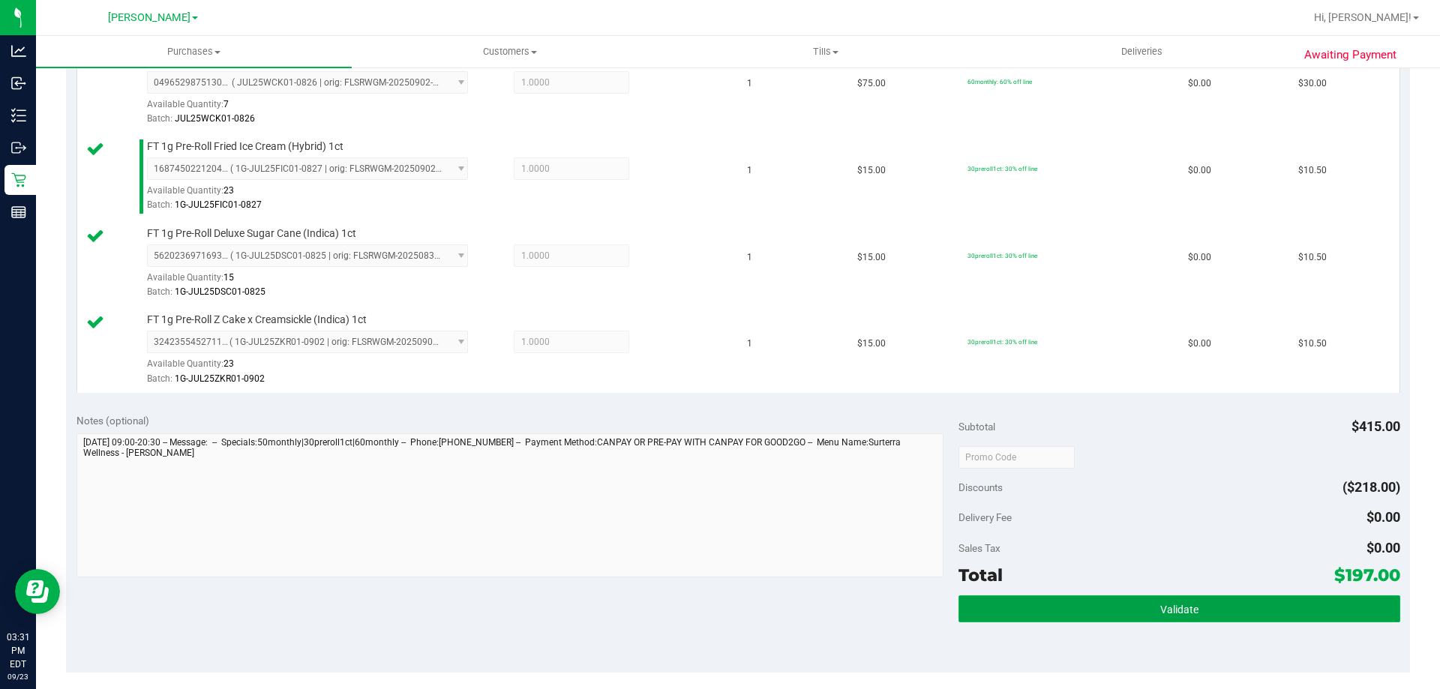
click at [1110, 599] on button "Validate" at bounding box center [1179, 609] width 441 height 27
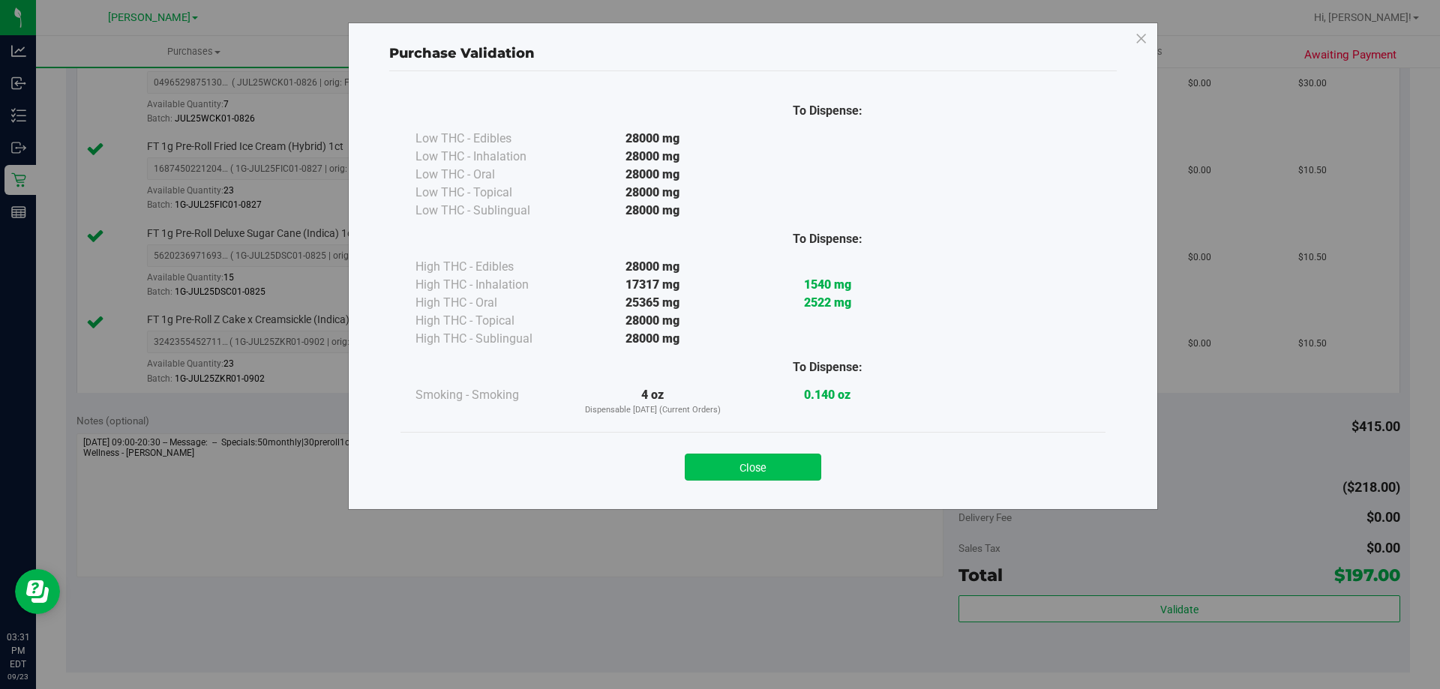
click at [770, 454] on button "Close" at bounding box center [753, 467] width 137 height 27
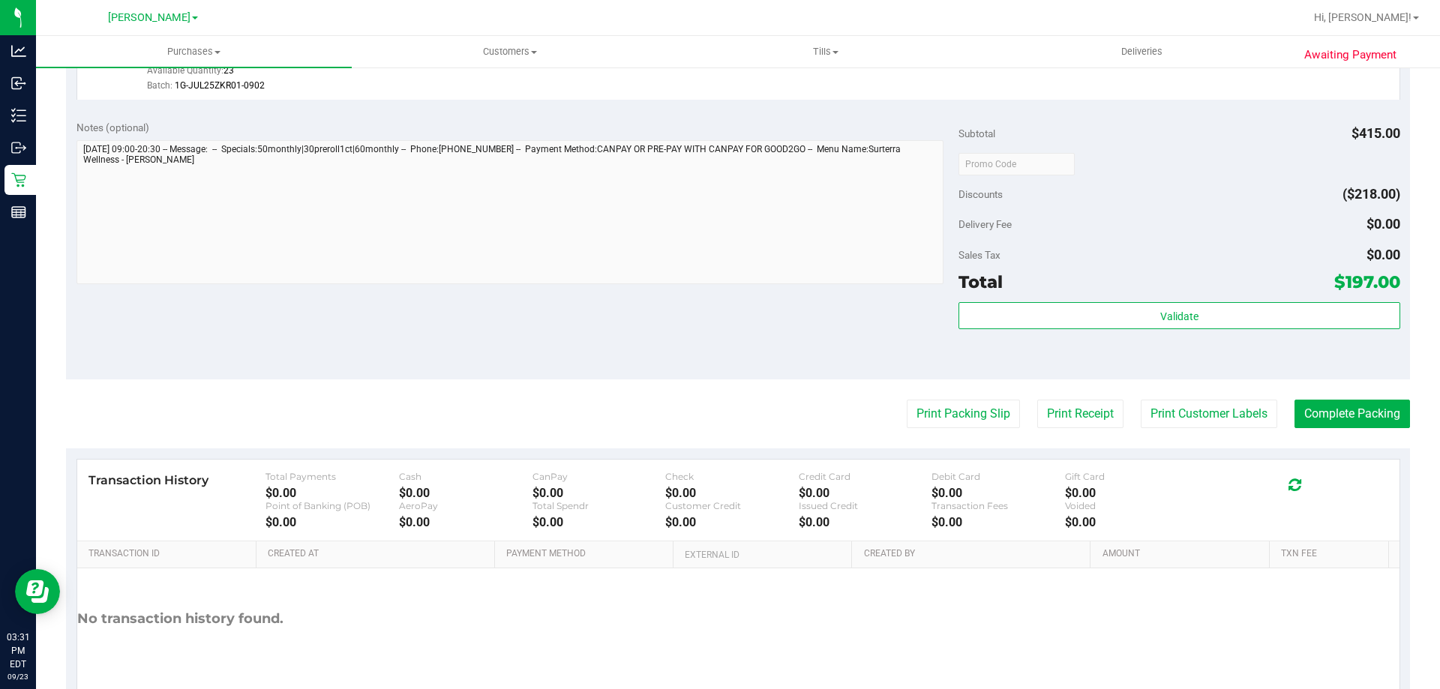
scroll to position [1231, 0]
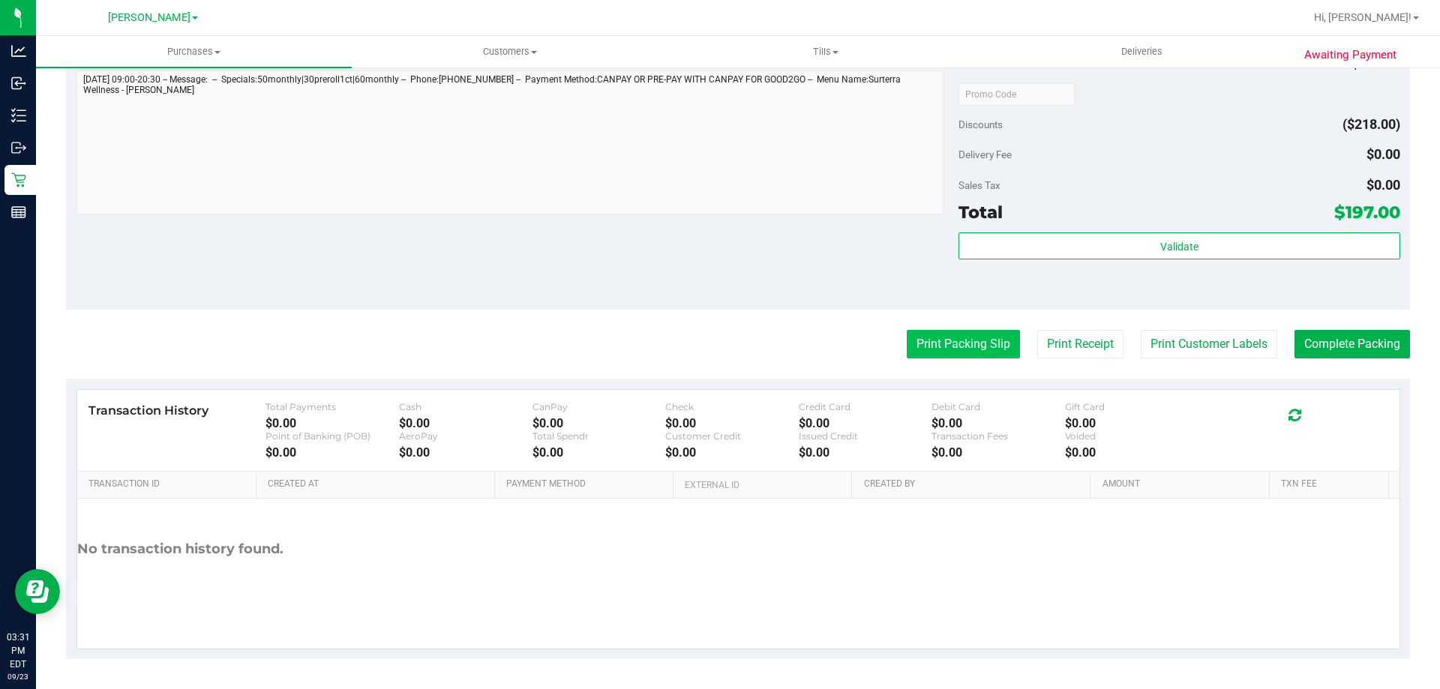
click at [932, 341] on button "Print Packing Slip" at bounding box center [963, 344] width 113 height 29
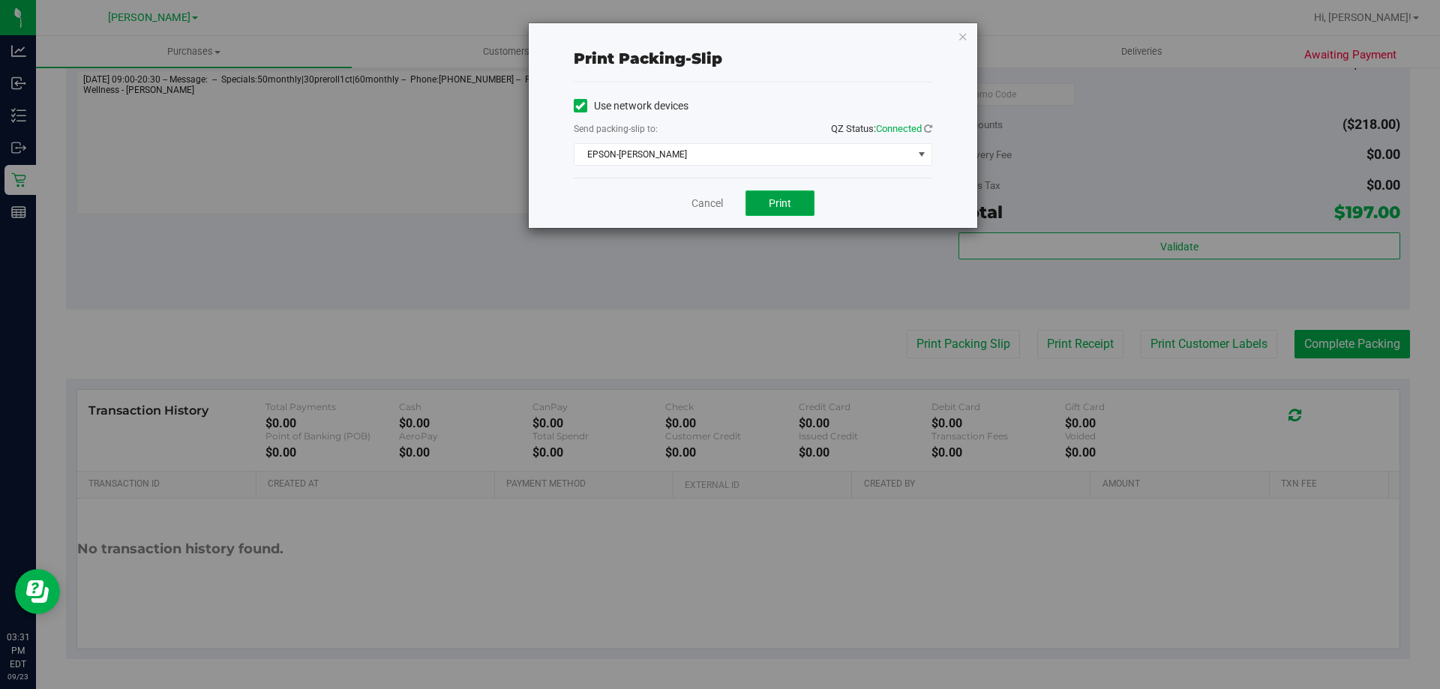
click at [762, 195] on button "Print" at bounding box center [780, 204] width 69 height 26
click at [719, 203] on link "Cancel" at bounding box center [708, 204] width 32 height 16
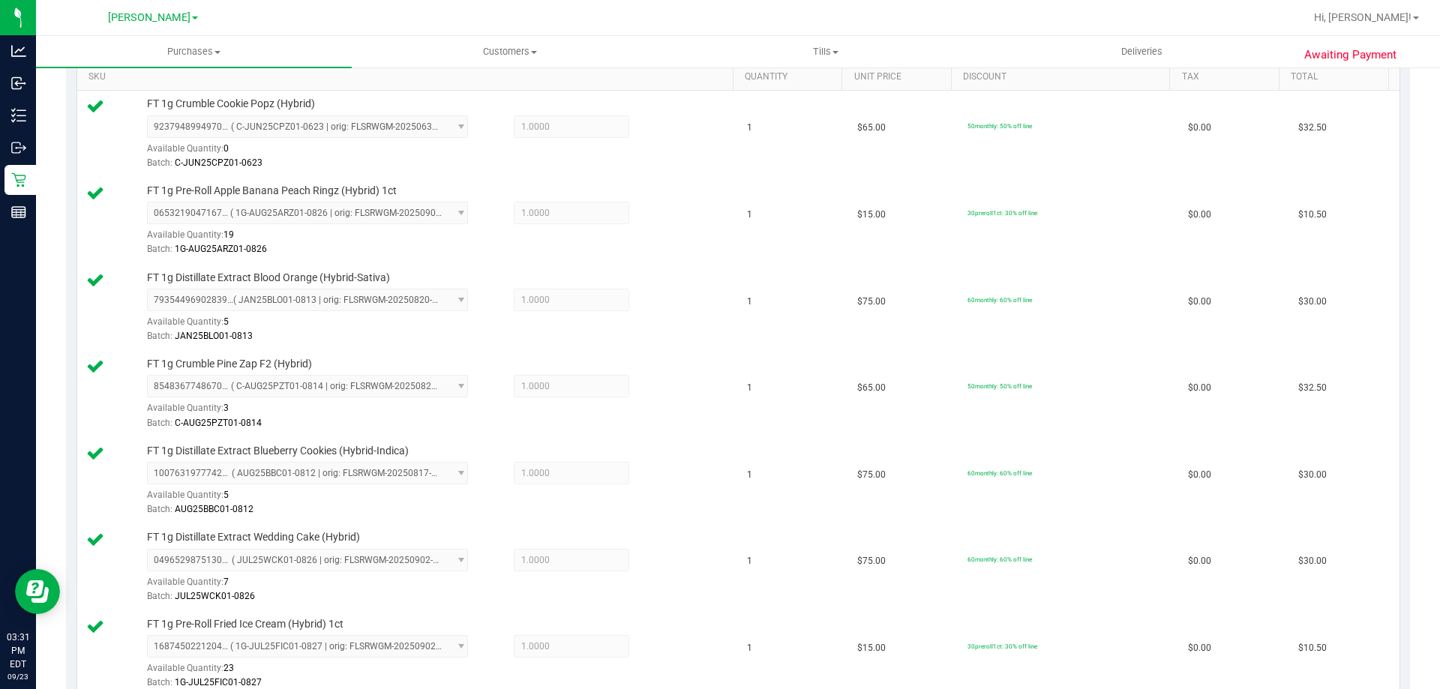
scroll to position [0, 0]
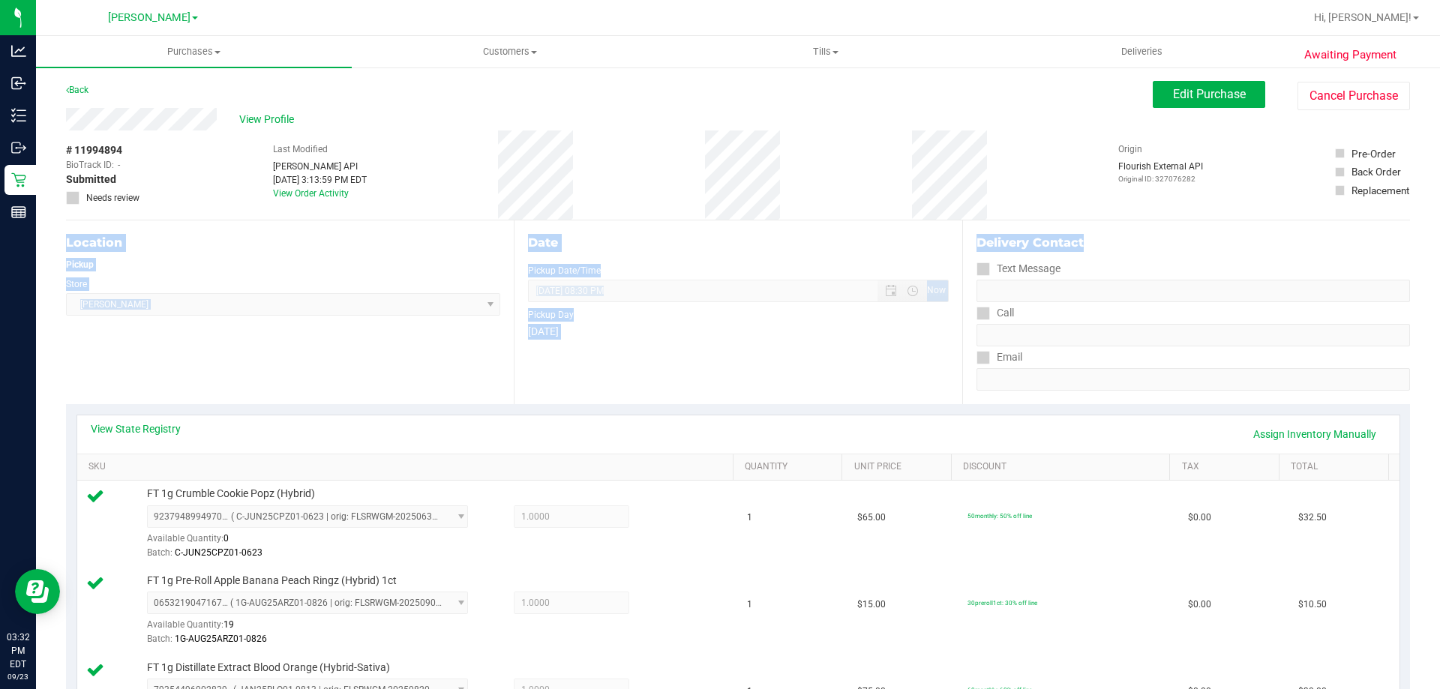
drag, startPoint x: 1424, startPoint y: 219, endPoint x: 1440, endPoint y: 275, distance: 58.4
click at [1440, 275] on div "Purchases Summary of purchases Fulfillment All purchases Customers All customer…" at bounding box center [738, 362] width 1404 height 653
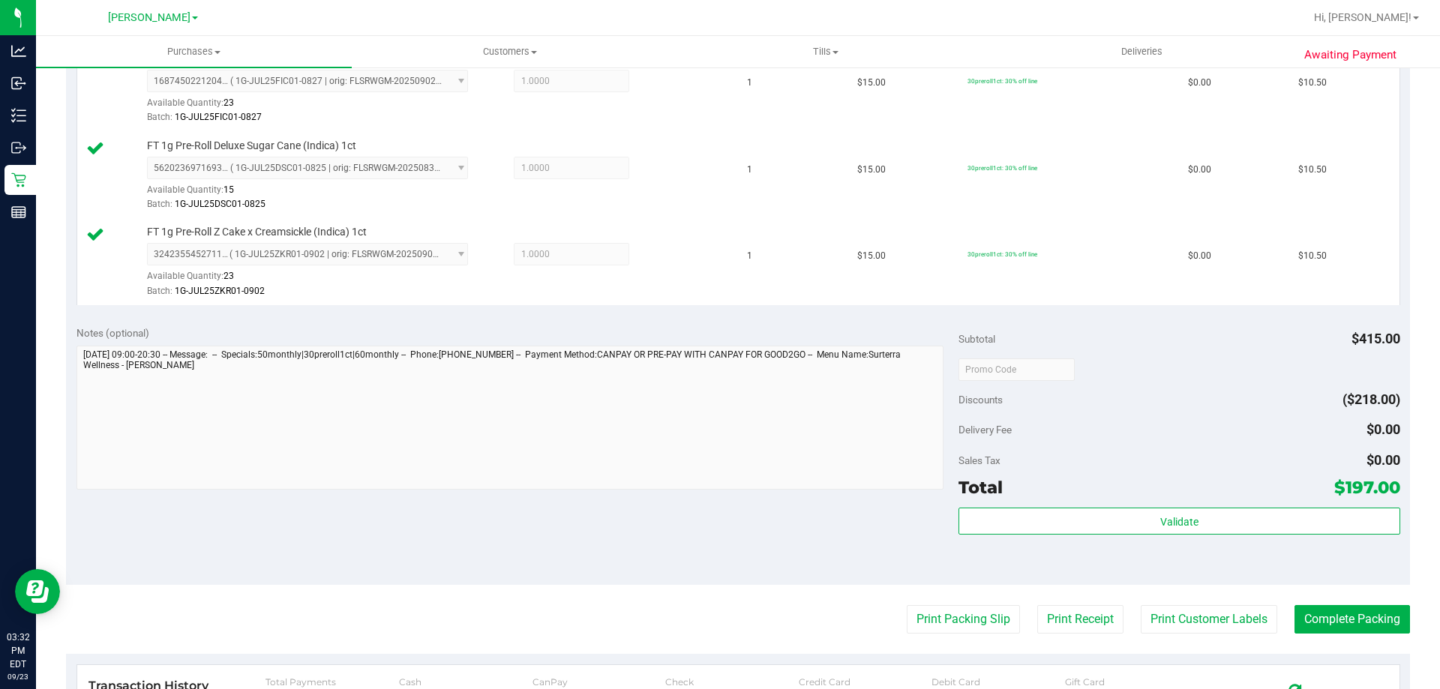
scroll to position [1005, 0]
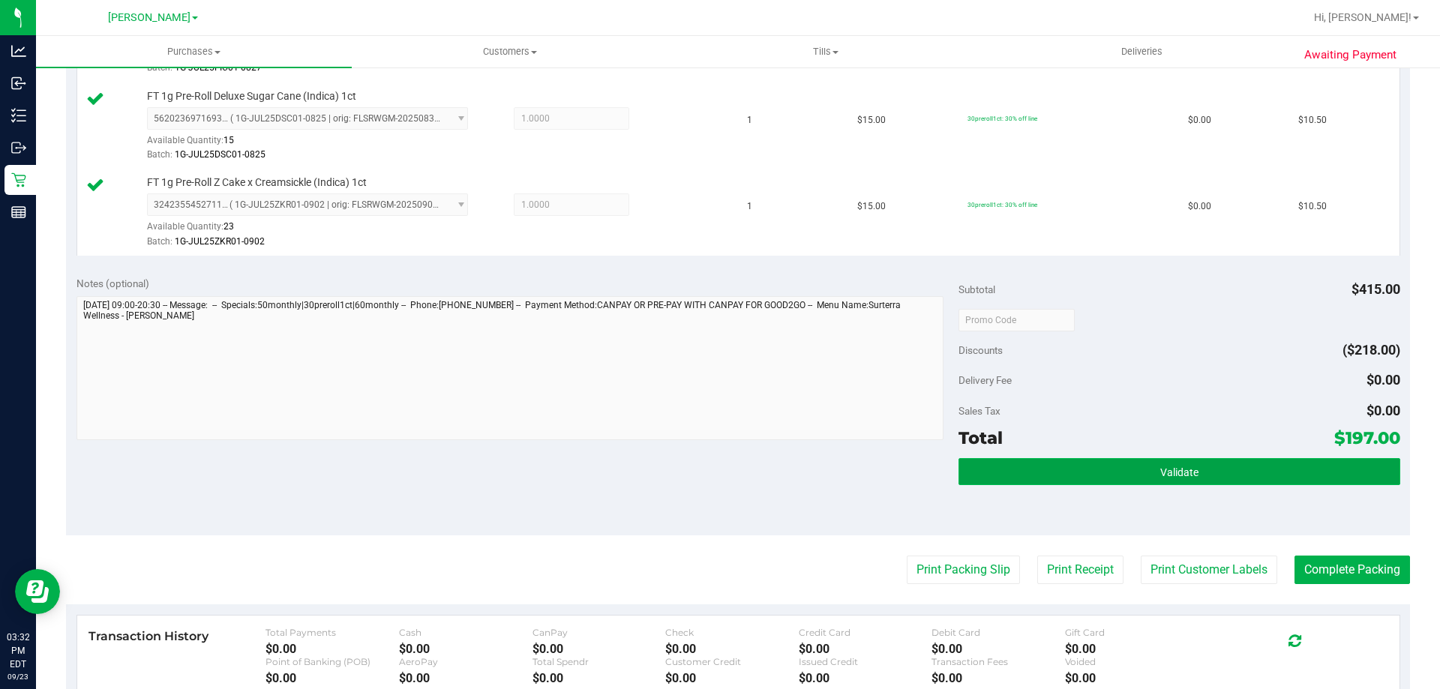
click at [1283, 471] on button "Validate" at bounding box center [1179, 471] width 441 height 27
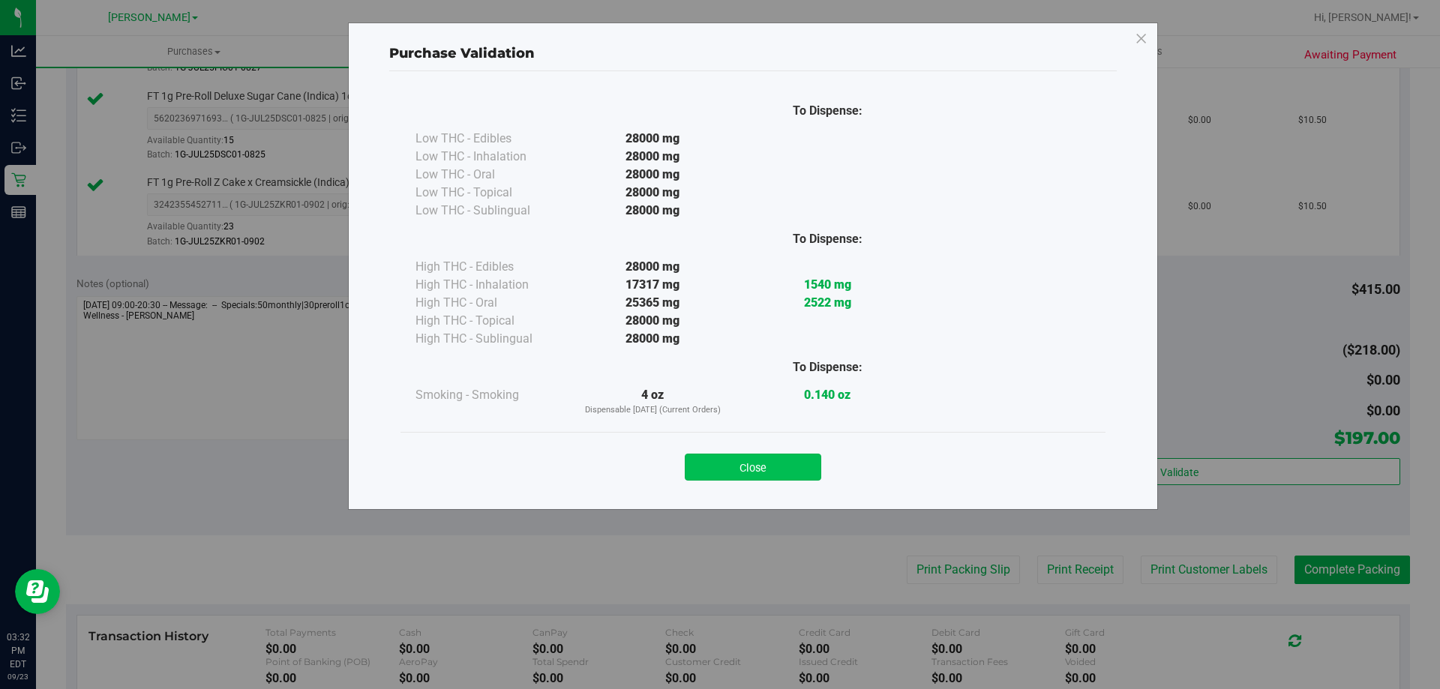
click at [775, 473] on button "Close" at bounding box center [753, 467] width 137 height 27
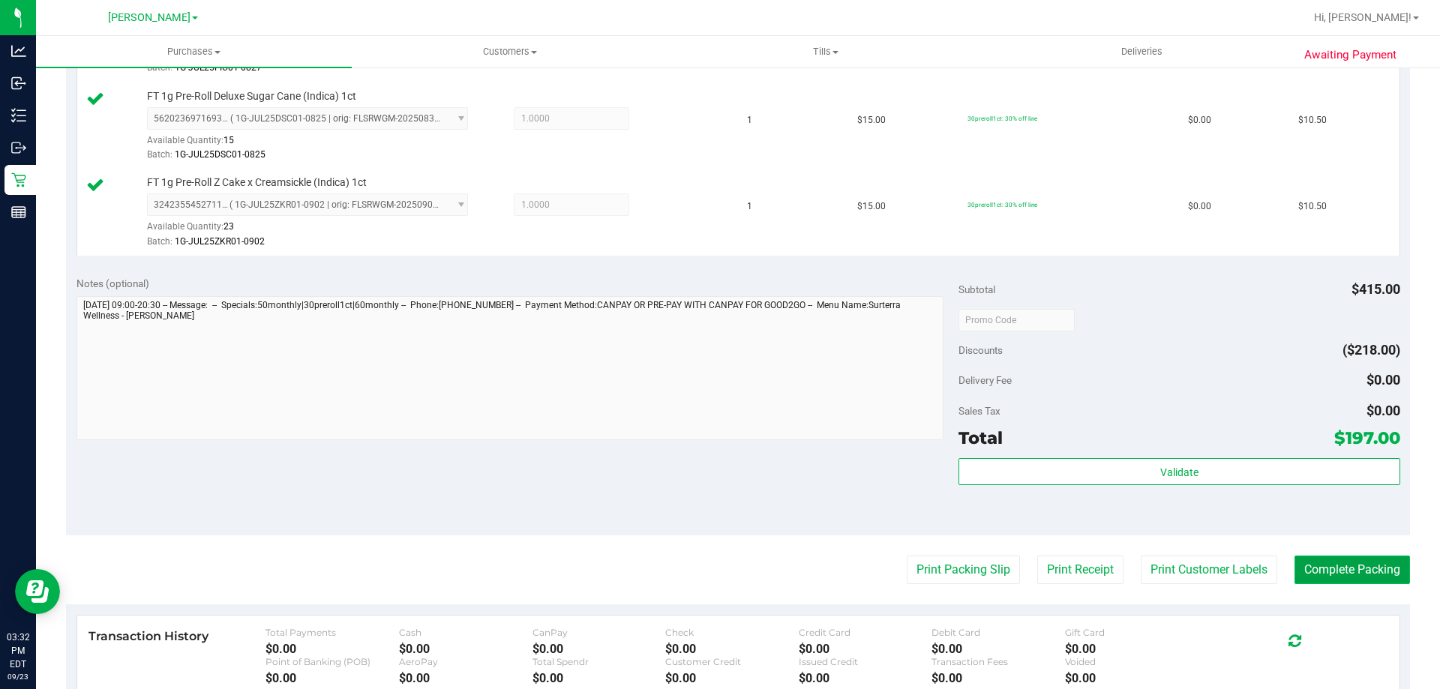
click at [1347, 564] on button "Complete Packing" at bounding box center [1353, 570] width 116 height 29
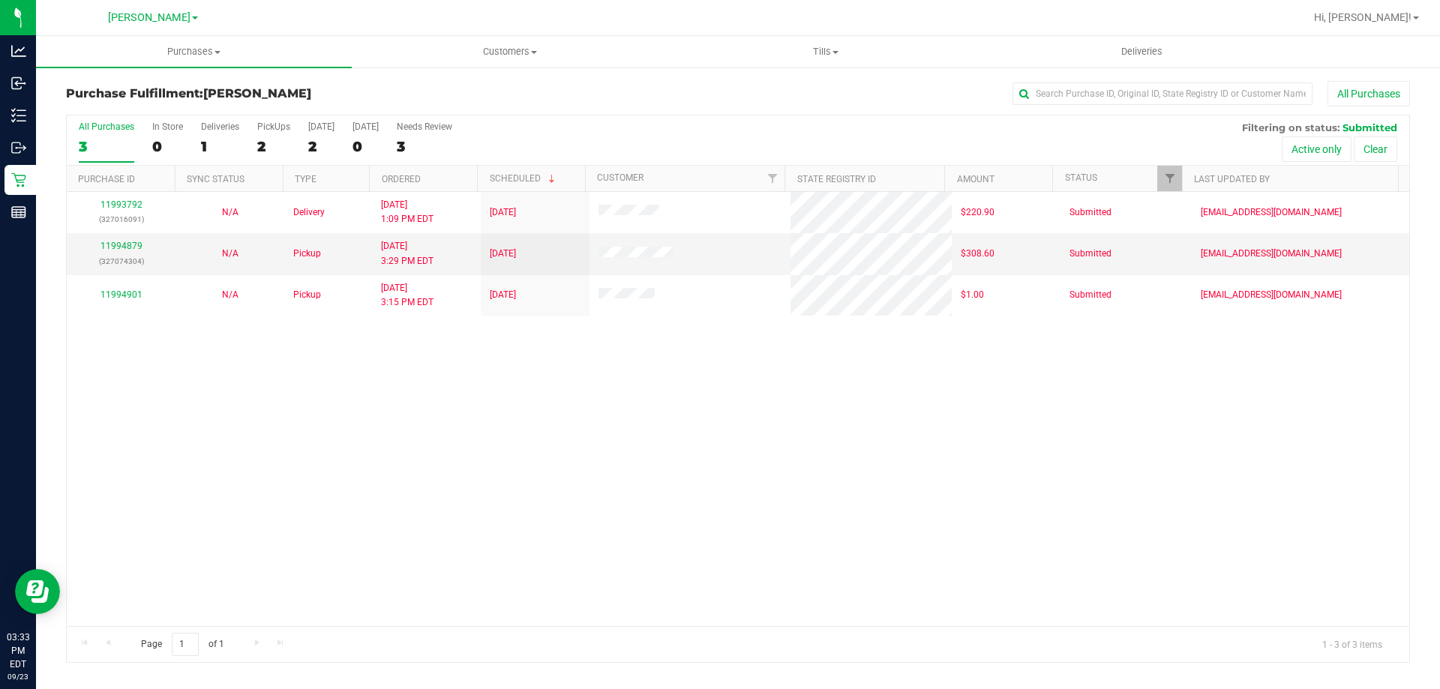
click at [380, 467] on div "11993792 (327016091) N/A Delivery [DATE] 1:09 PM EDT 9/26/2025 $220.90 Submitte…" at bounding box center [738, 409] width 1343 height 434
